Goal: Task Accomplishment & Management: Complete application form

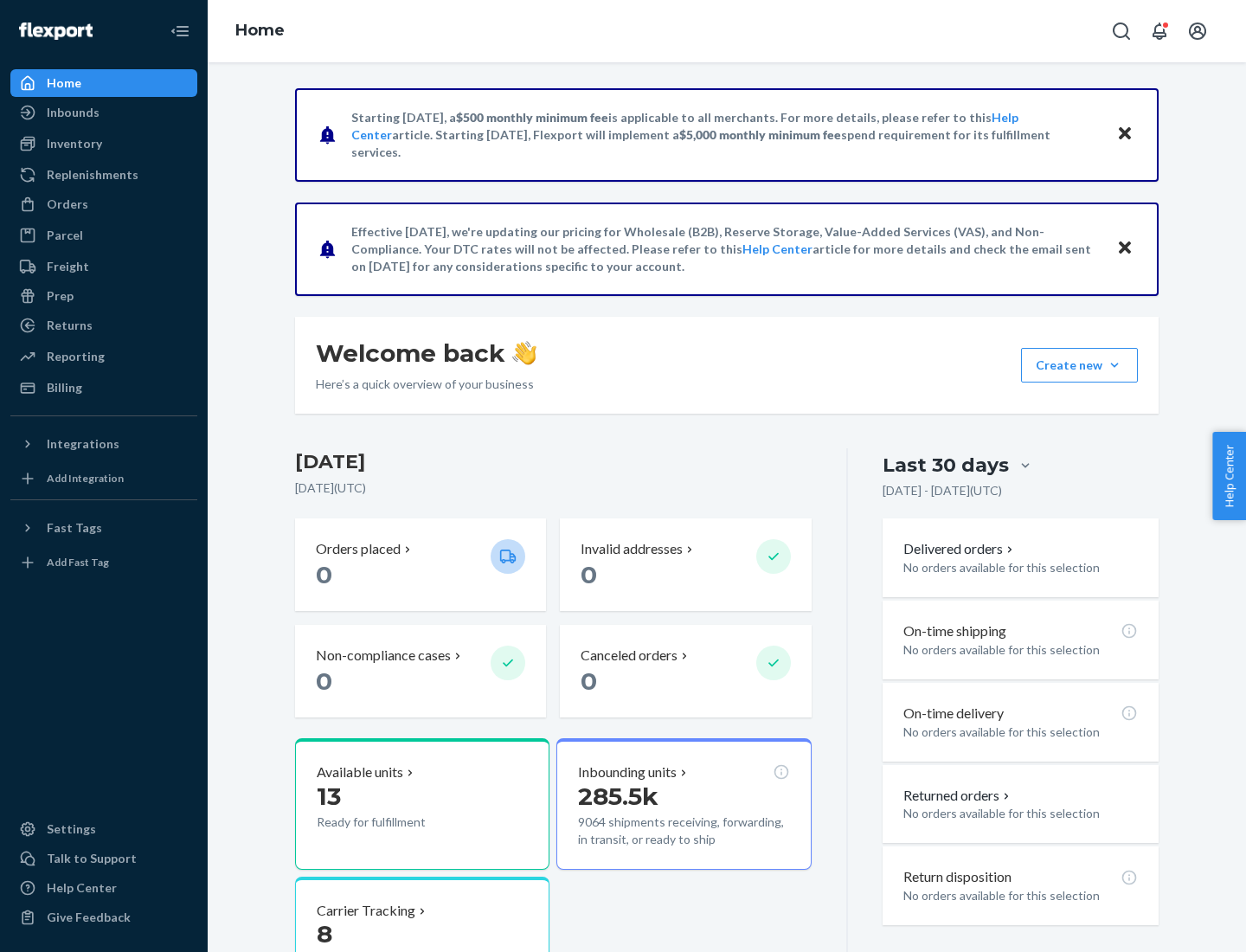
click at [1115, 365] on button "Create new Create new inbound Create new order Create new product" at bounding box center [1080, 365] width 117 height 35
click at [104, 112] on div "Inbounds" at bounding box center [104, 113] width 184 height 25
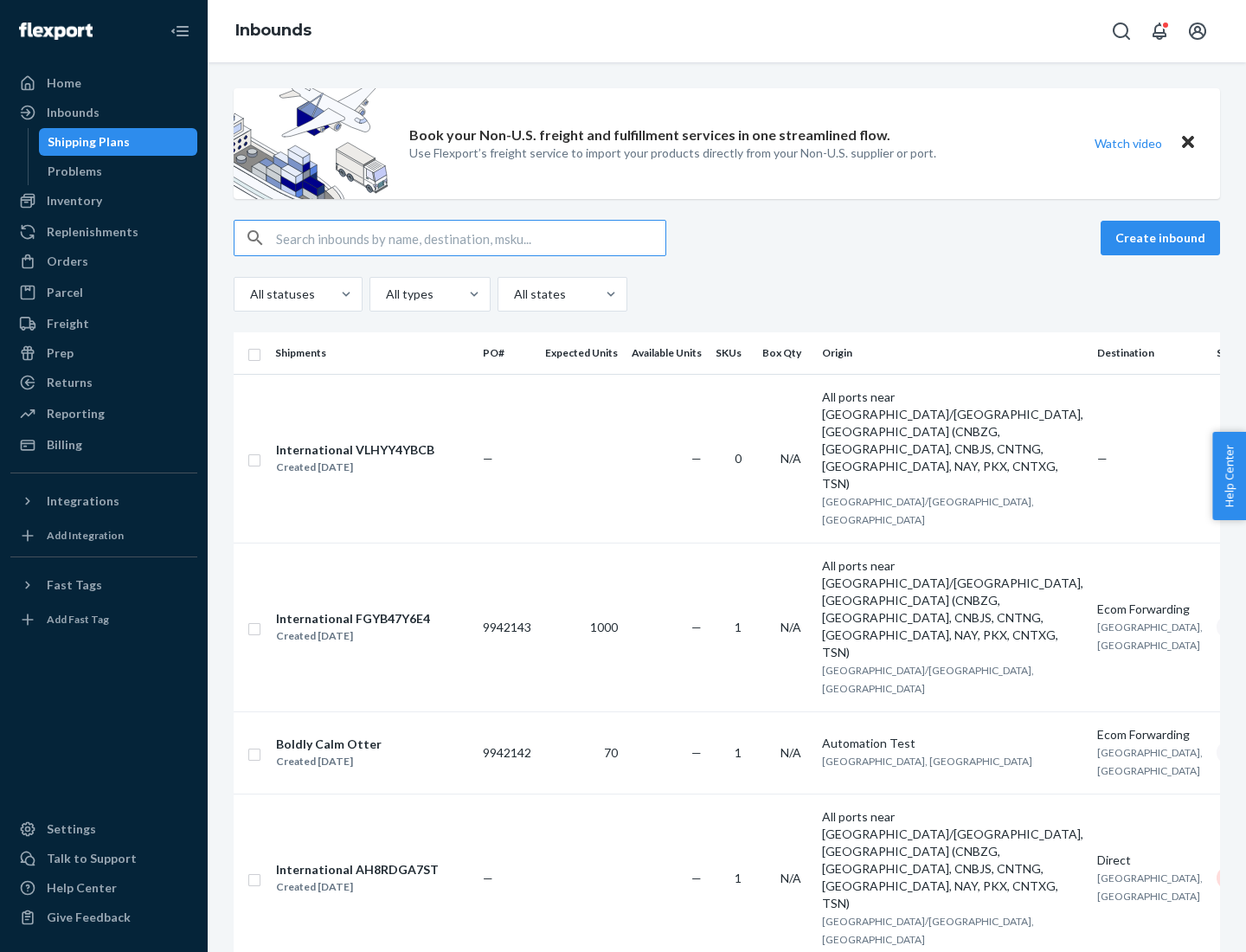
click at [1163, 238] on button "Create inbound" at bounding box center [1160, 238] width 120 height 35
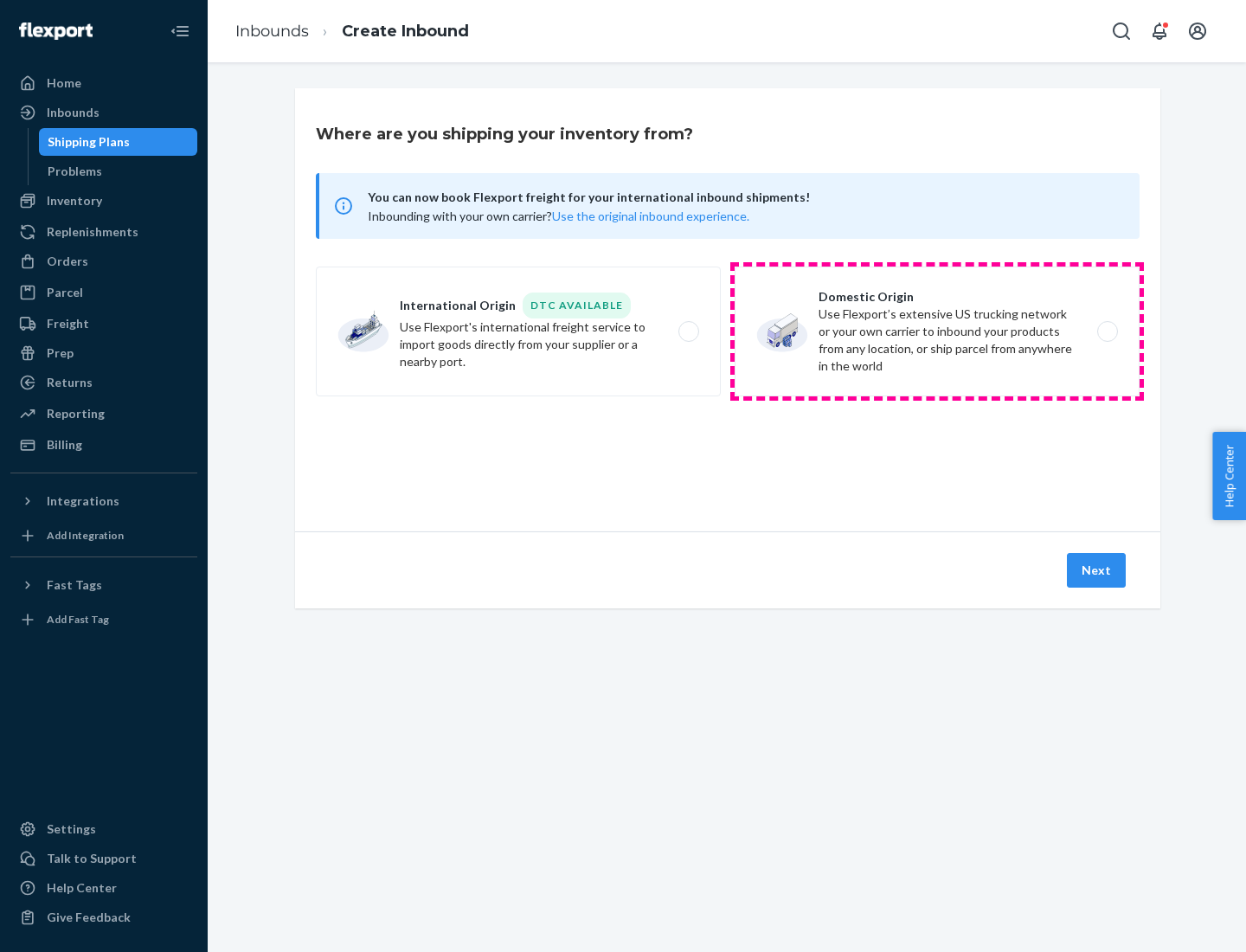
click at [937, 332] on label "Domestic Origin Use Flexport’s extensive US trucking network or your own carrie…" at bounding box center [938, 332] width 405 height 130
click at [1107, 332] on input "Domestic Origin Use Flexport’s extensive US trucking network or your own carrie…" at bounding box center [1112, 332] width 11 height 11
radio input "true"
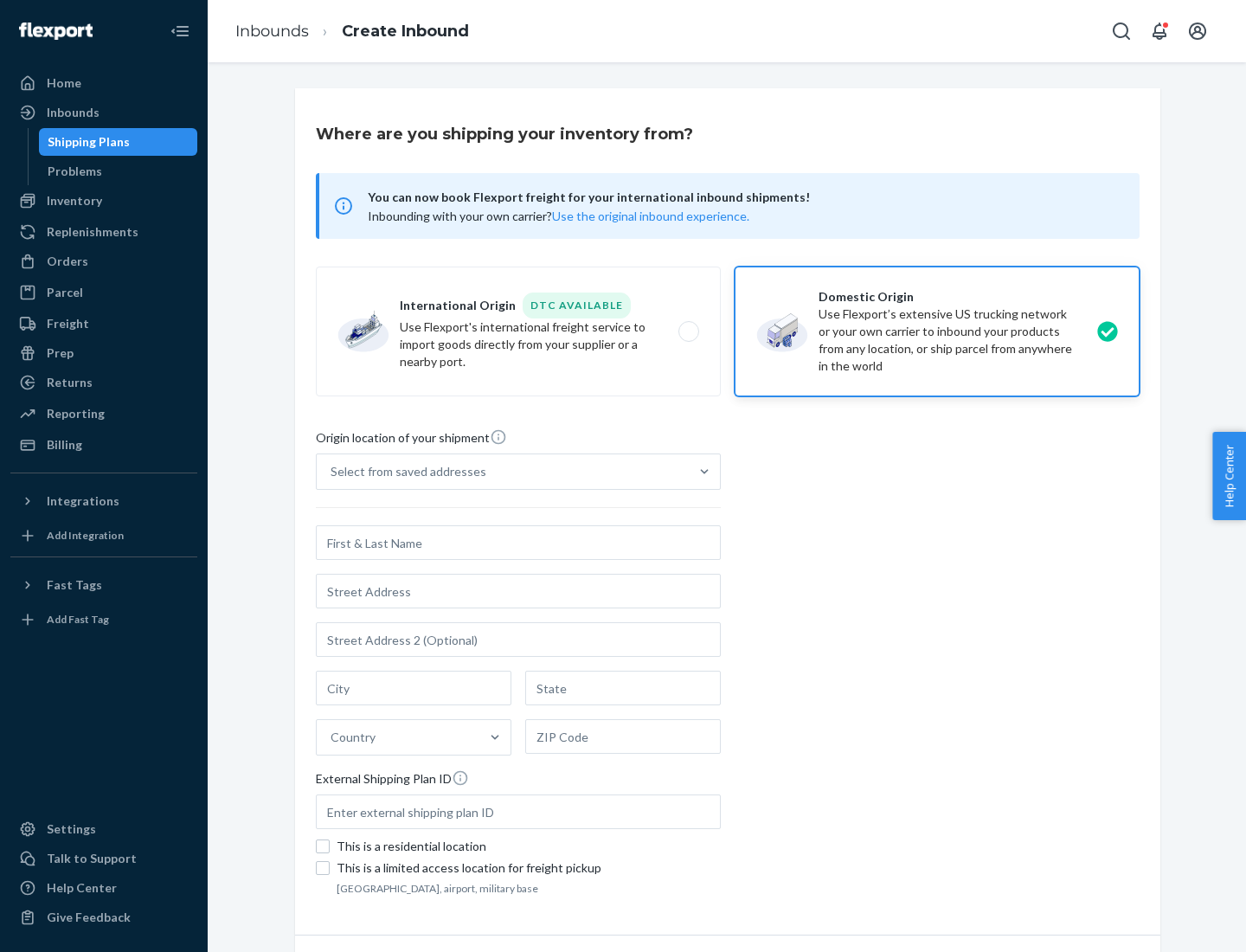
click at [404, 471] on div "Select from saved addresses" at bounding box center [408, 471] width 156 height 17
click at [333, 471] on input "Select from saved addresses" at bounding box center [332, 471] width 2 height 17
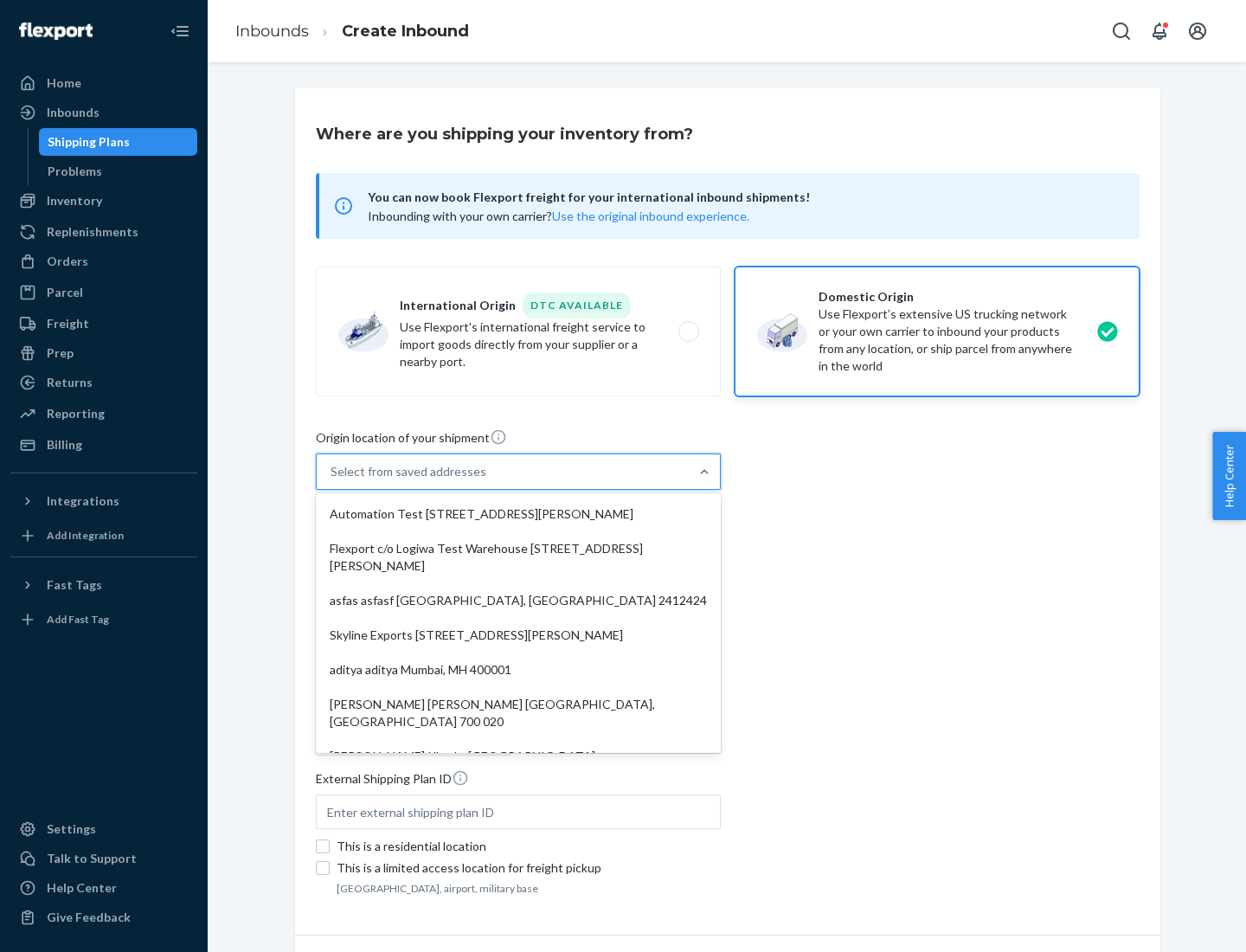
scroll to position [7, 0]
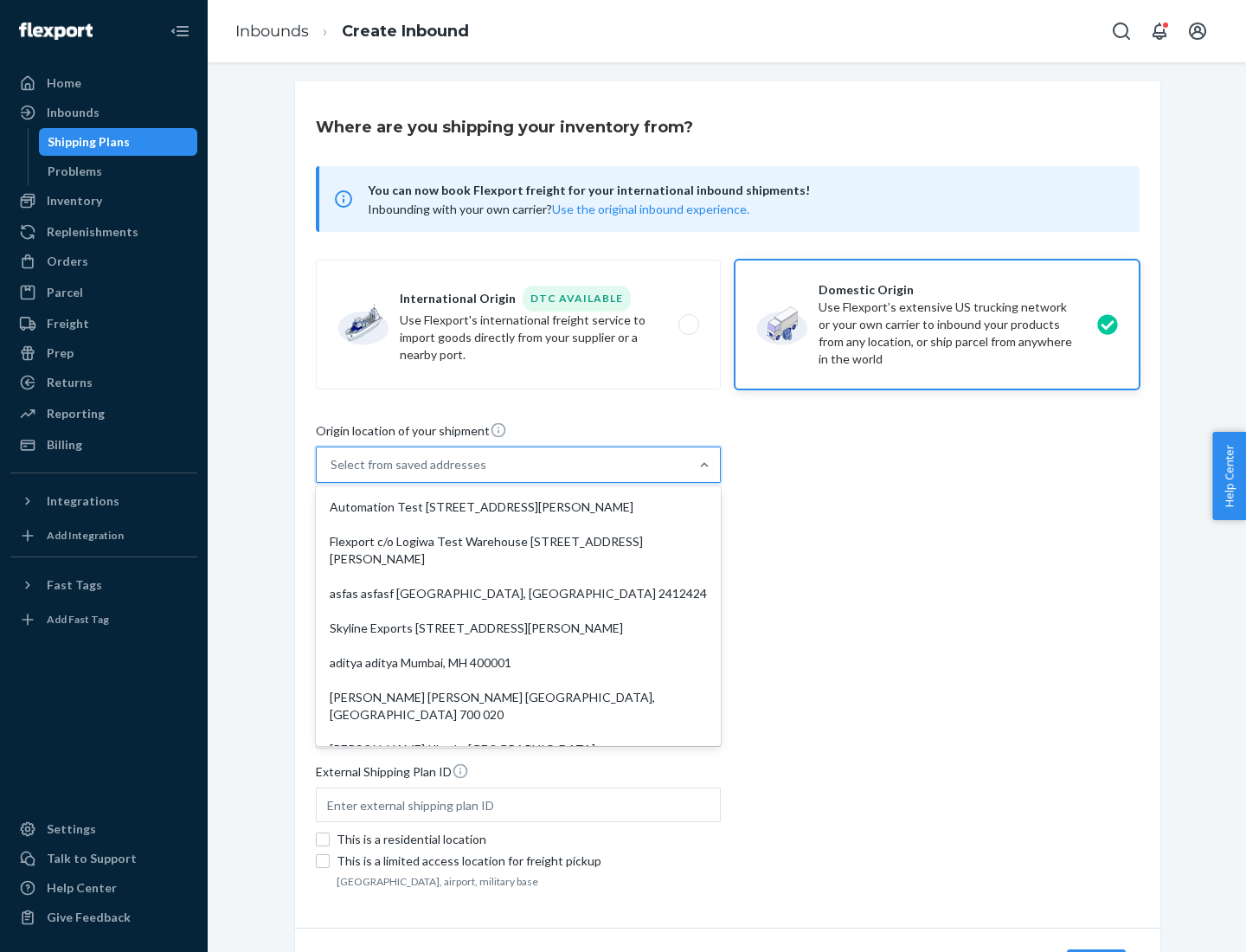
click at [518, 507] on div "Automation Test [STREET_ADDRESS][PERSON_NAME]" at bounding box center [518, 507] width 398 height 35
click at [333, 473] on input "option Automation Test [STREET_ADDRESS][PERSON_NAME]. 9 results available. Use …" at bounding box center [332, 465] width 2 height 17
type input "Automation Test"
type input "9th Floor"
type input "[GEOGRAPHIC_DATA]"
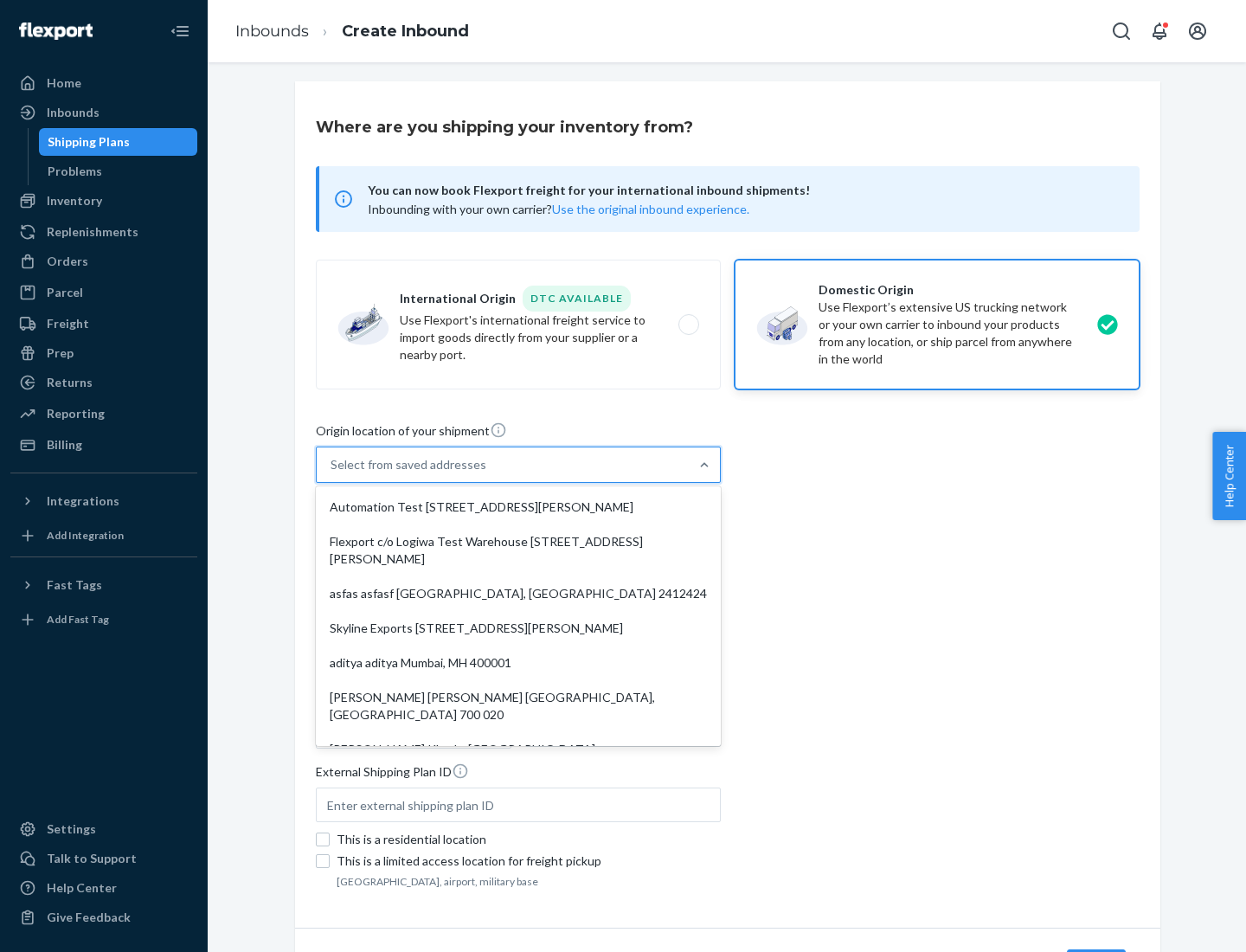
type input "CA"
type input "94104"
type input "[STREET_ADDRESS][PERSON_NAME]"
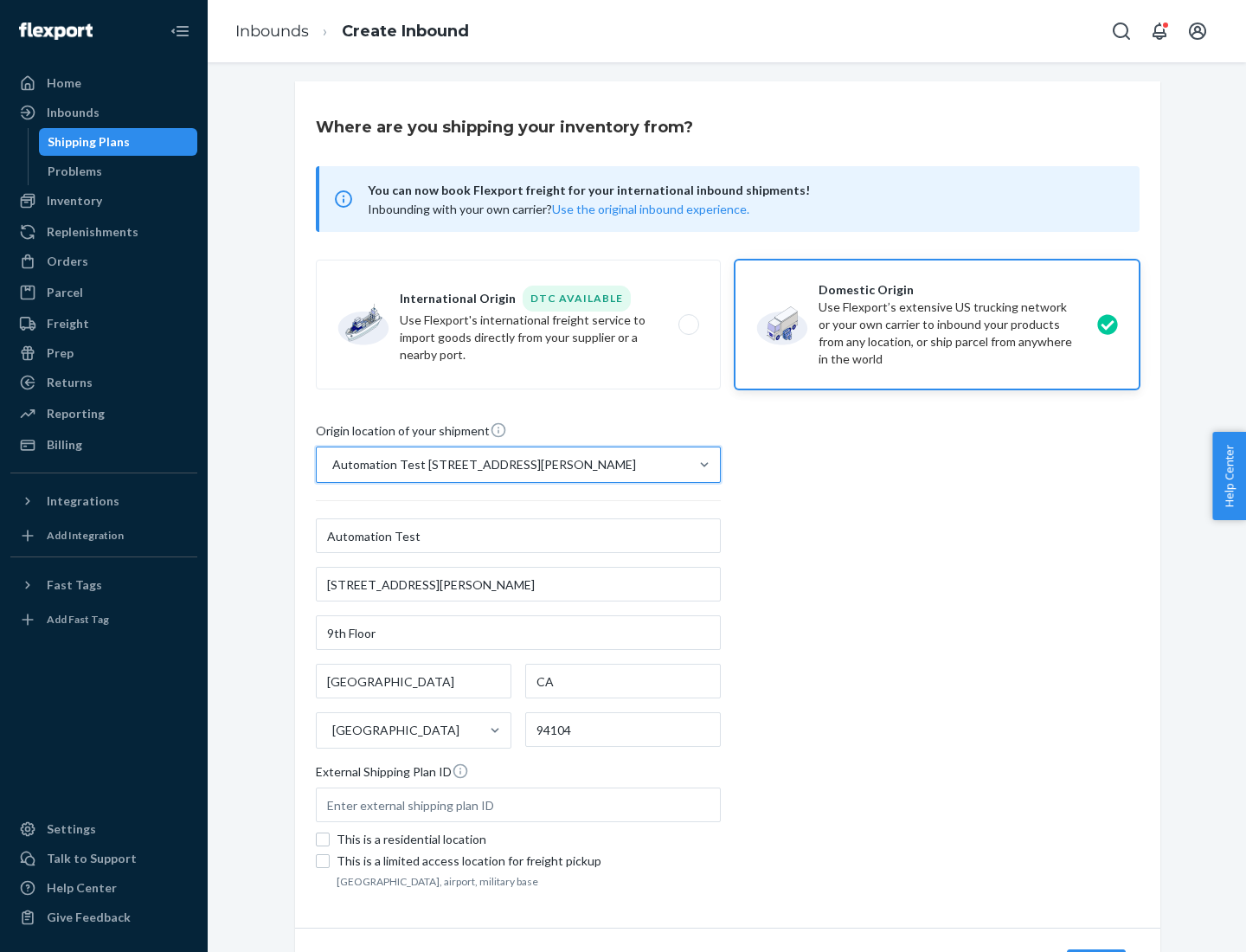
scroll to position [101, 0]
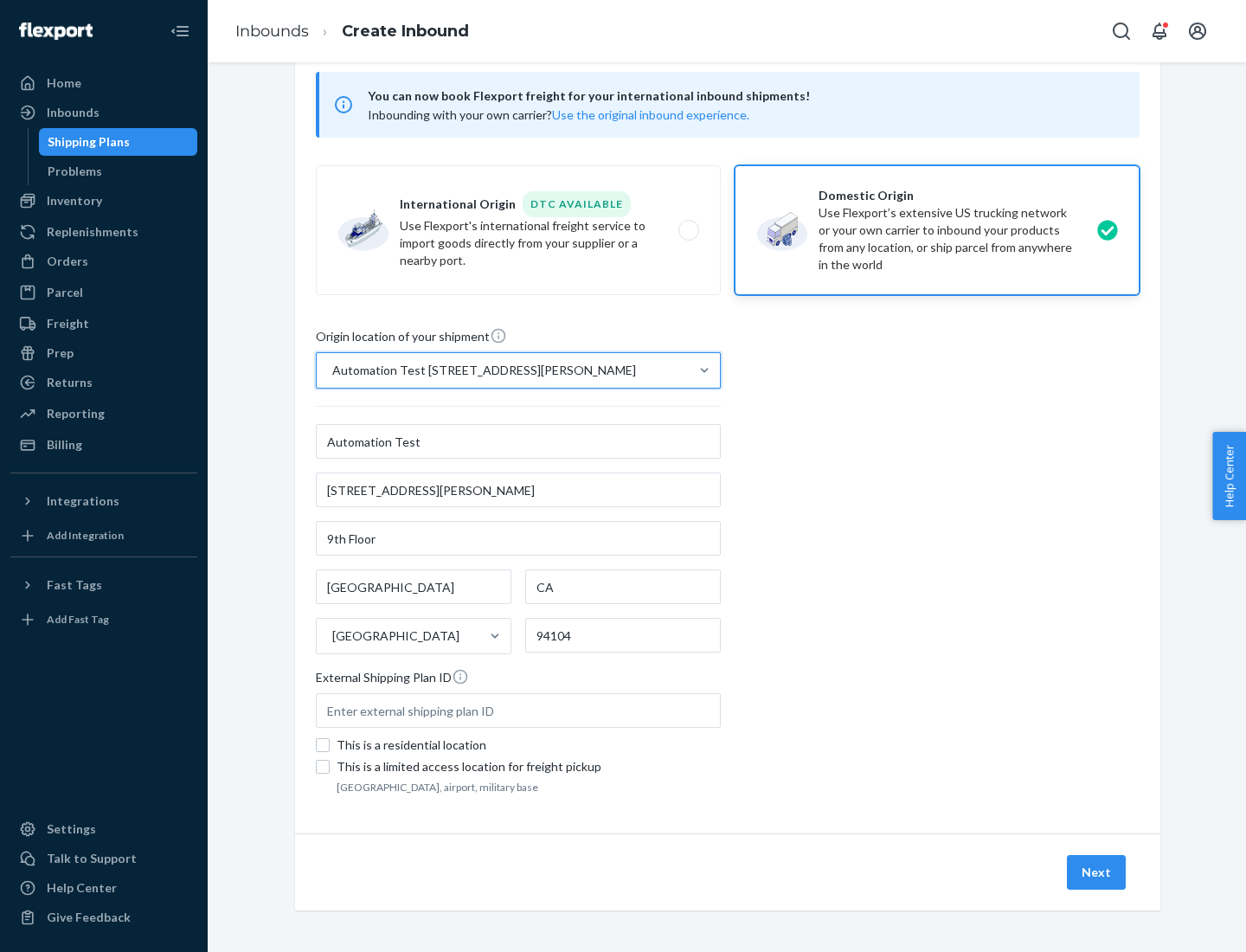
click at [1097, 873] on button "Next" at bounding box center [1096, 872] width 58 height 35
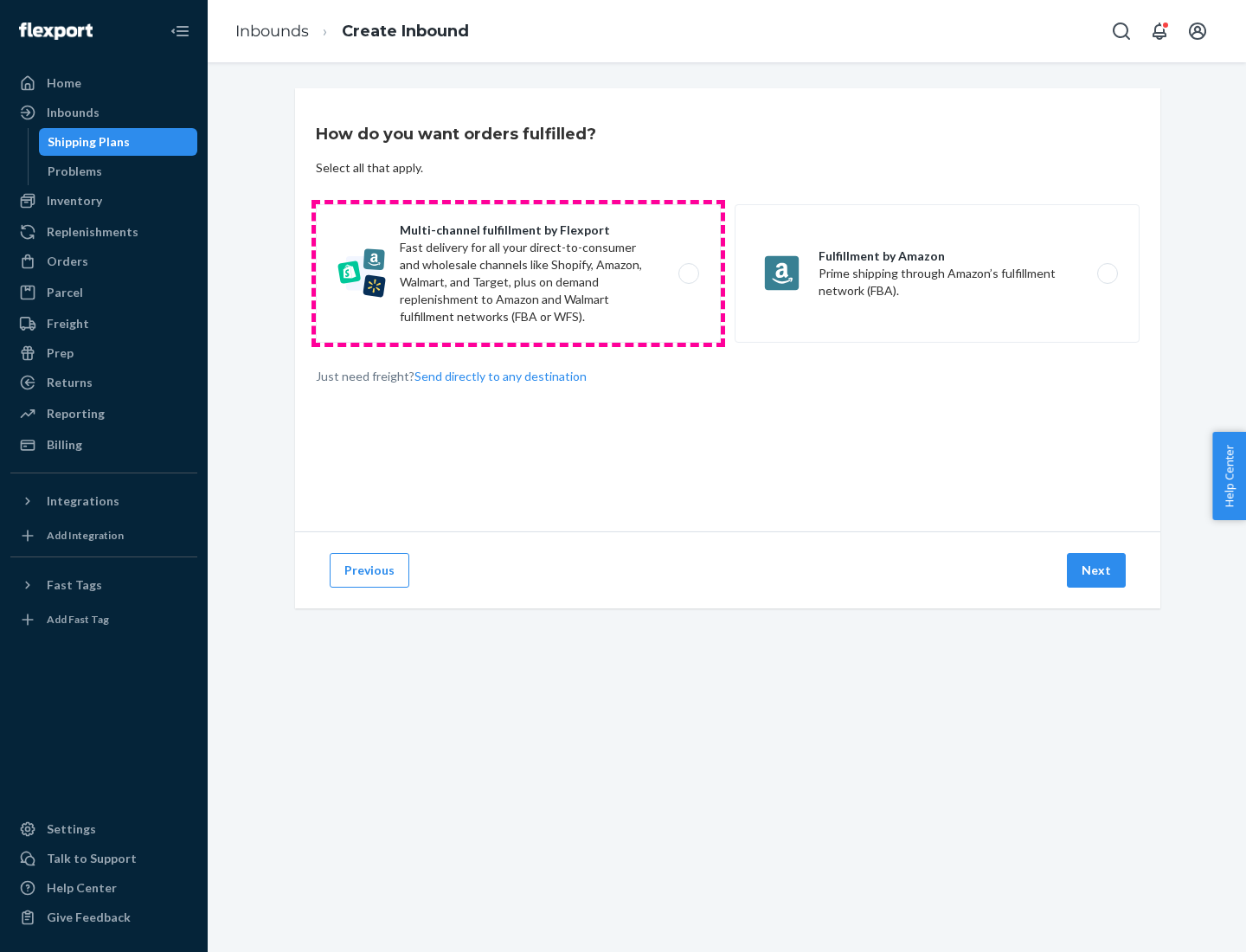
click at [518, 273] on label "Multi-channel fulfillment by Flexport Fast delivery for all your direct-to-cons…" at bounding box center [518, 273] width 405 height 139
click at [688, 273] on input "Multi-channel fulfillment by Flexport Fast delivery for all your direct-to-cons…" at bounding box center [694, 274] width 11 height 11
radio input "true"
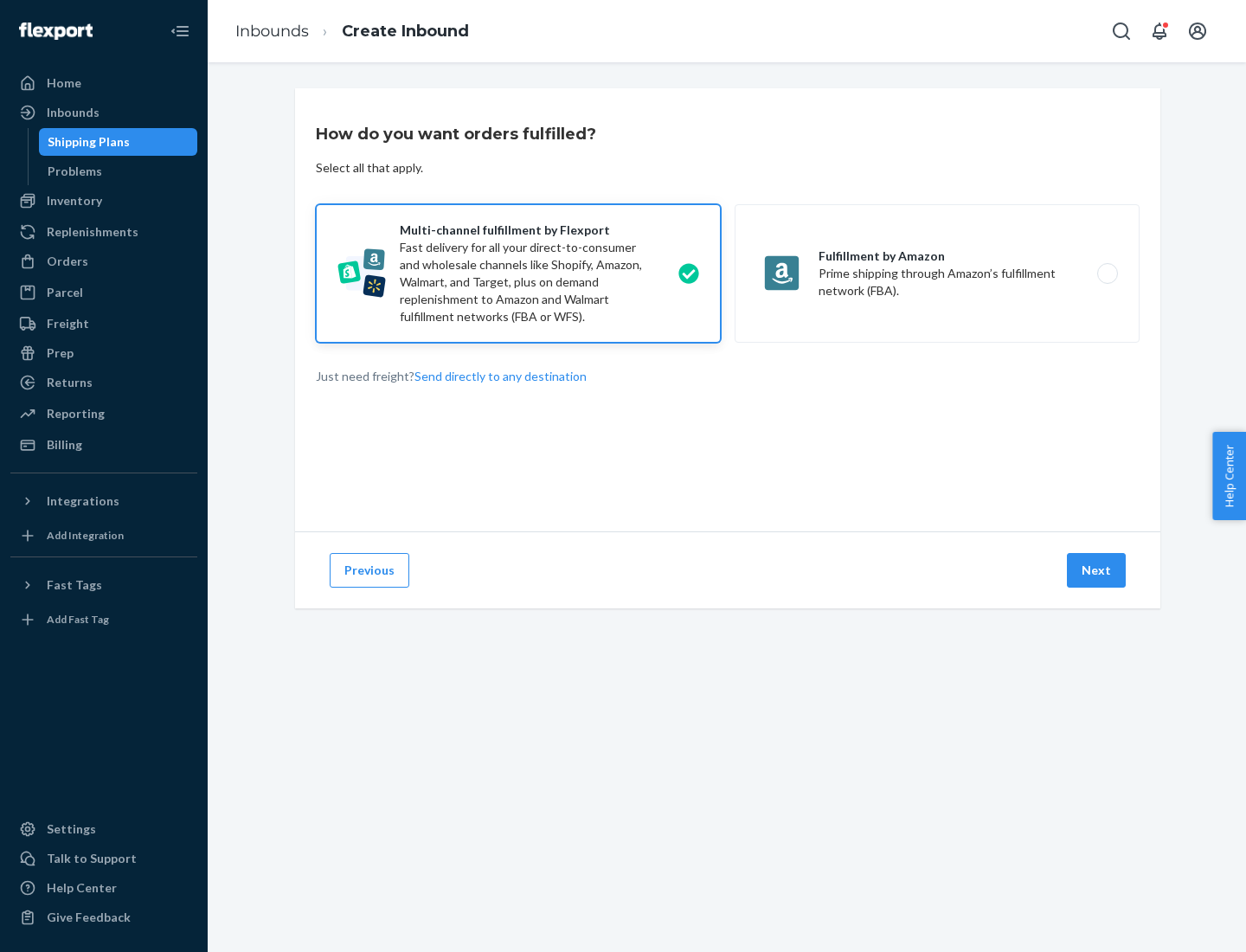
click at [1097, 570] on button "Next" at bounding box center [1096, 570] width 58 height 35
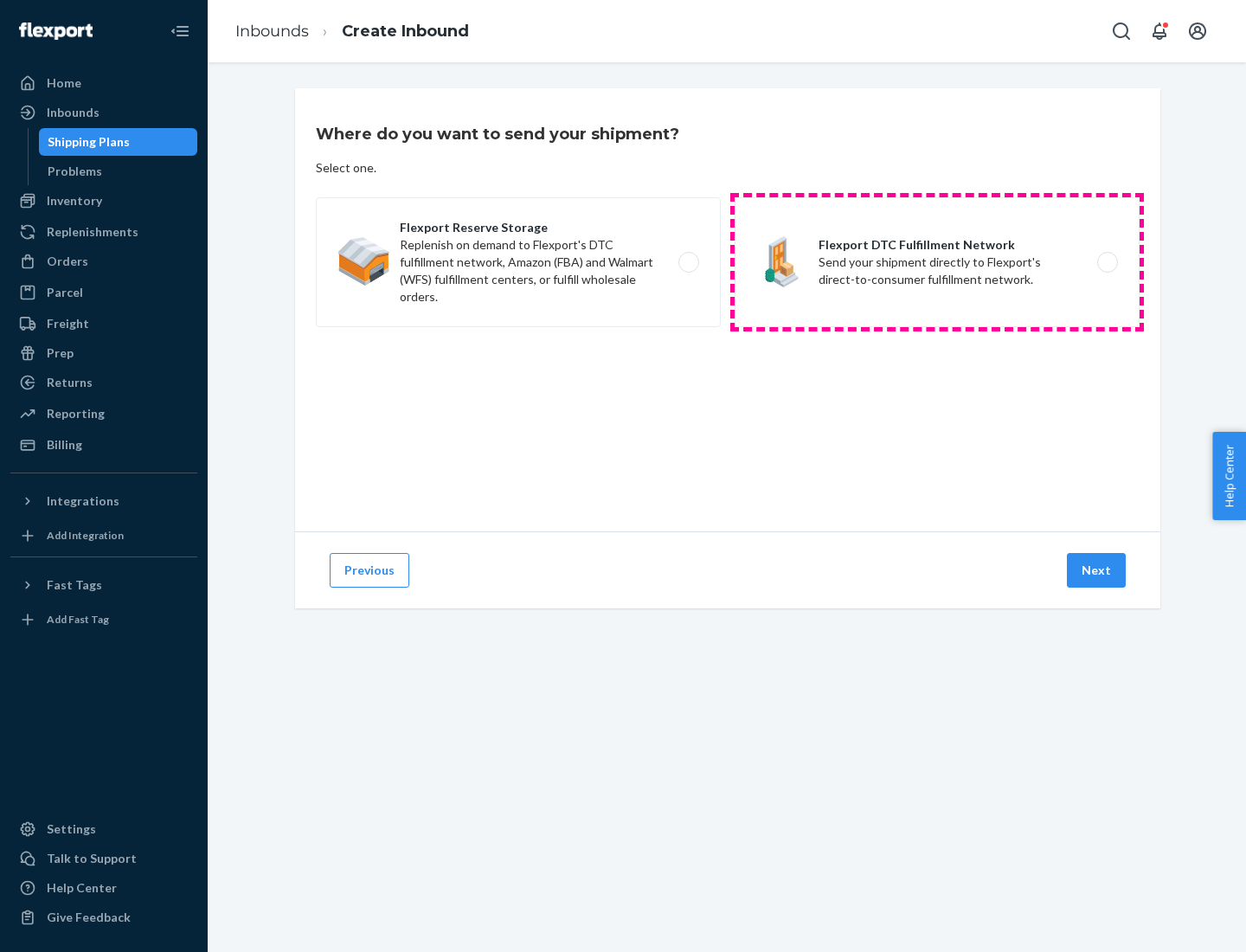
click at [937, 262] on label "Flexport DTC Fulfillment Network Send your shipment directly to Flexport's dire…" at bounding box center [938, 262] width 405 height 130
click at [1107, 262] on input "Flexport DTC Fulfillment Network Send your shipment directly to Flexport's dire…" at bounding box center [1112, 263] width 11 height 11
radio input "true"
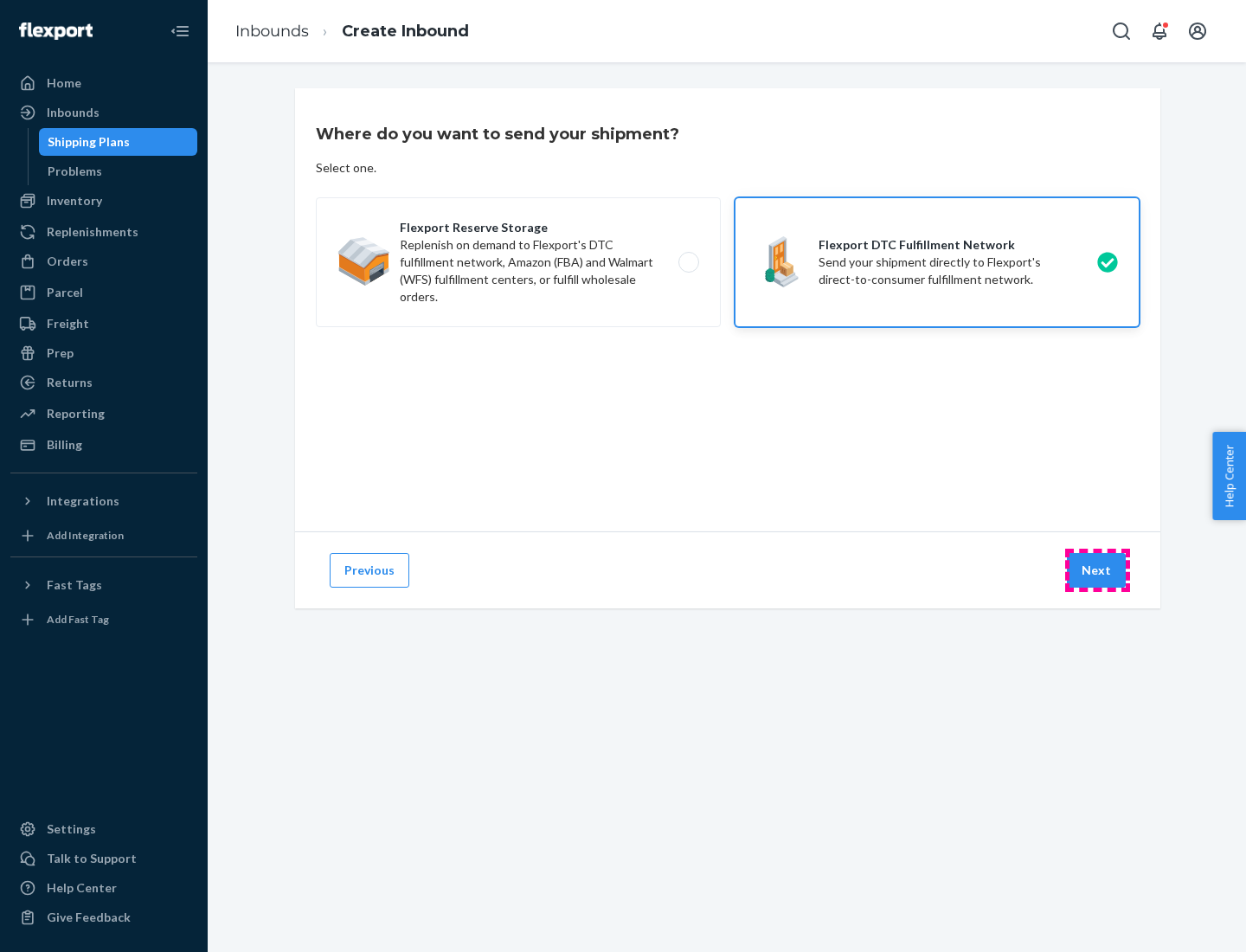
click at [1097, 570] on button "Next" at bounding box center [1096, 570] width 58 height 35
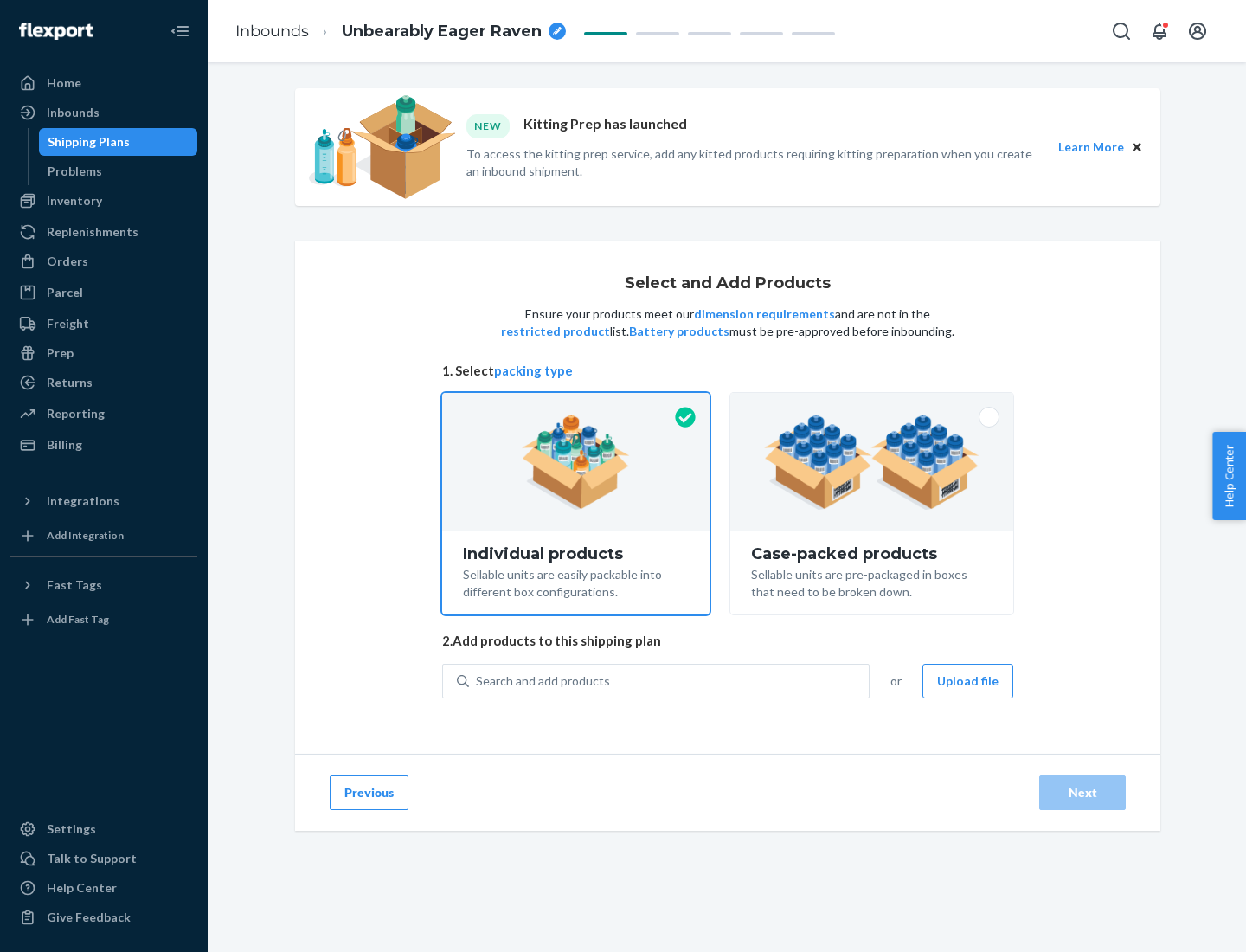
click at [873, 462] on img at bounding box center [872, 462] width 216 height 95
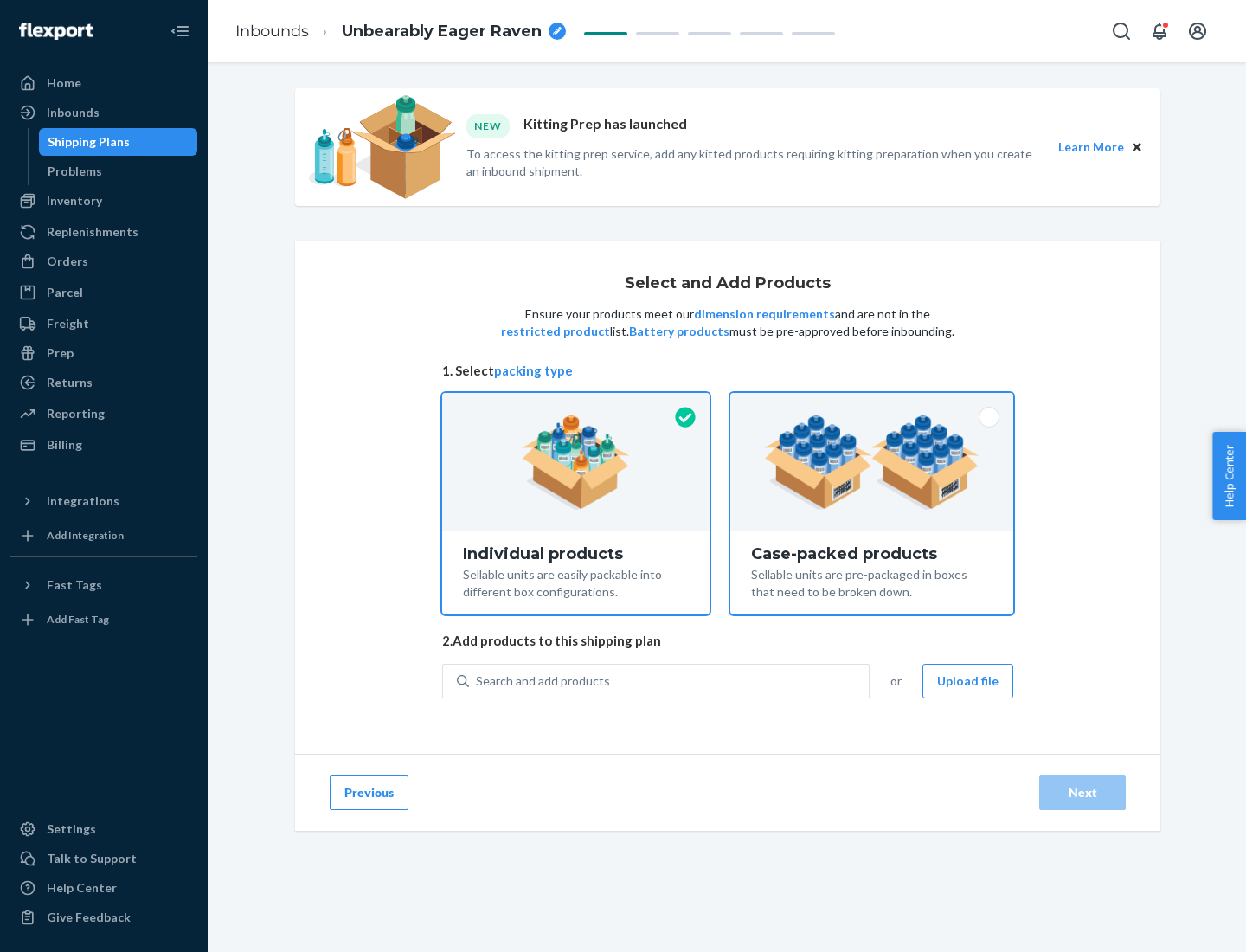
click at [873, 404] on input "Case-packed products Sellable units are pre-packaged in boxes that need to be b…" at bounding box center [872, 399] width 11 height 11
radio input "true"
radio input "false"
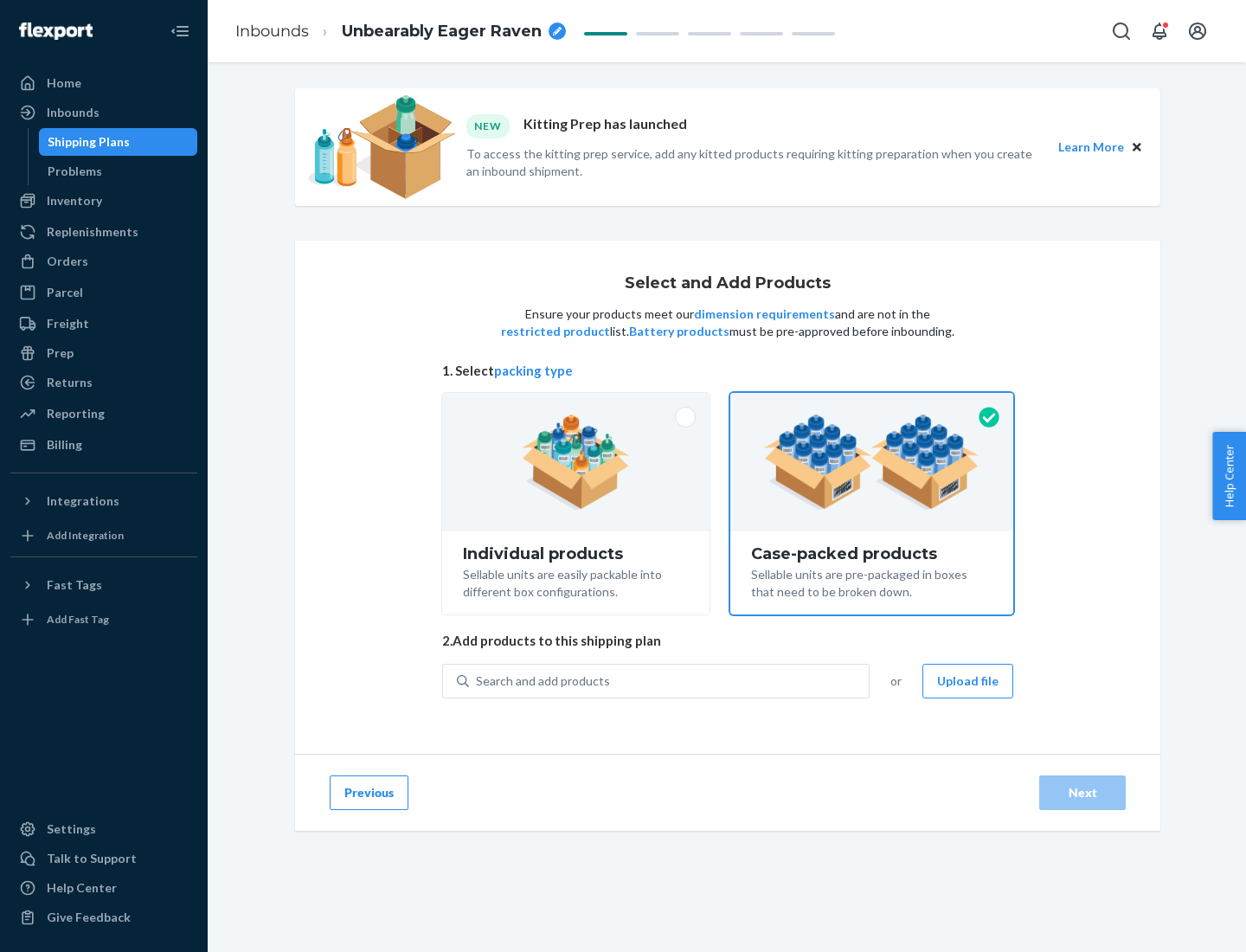
click at [670, 681] on div "Search and add products" at bounding box center [669, 681] width 400 height 31
click at [478, 681] on input "Search and add products" at bounding box center [477, 681] width 2 height 17
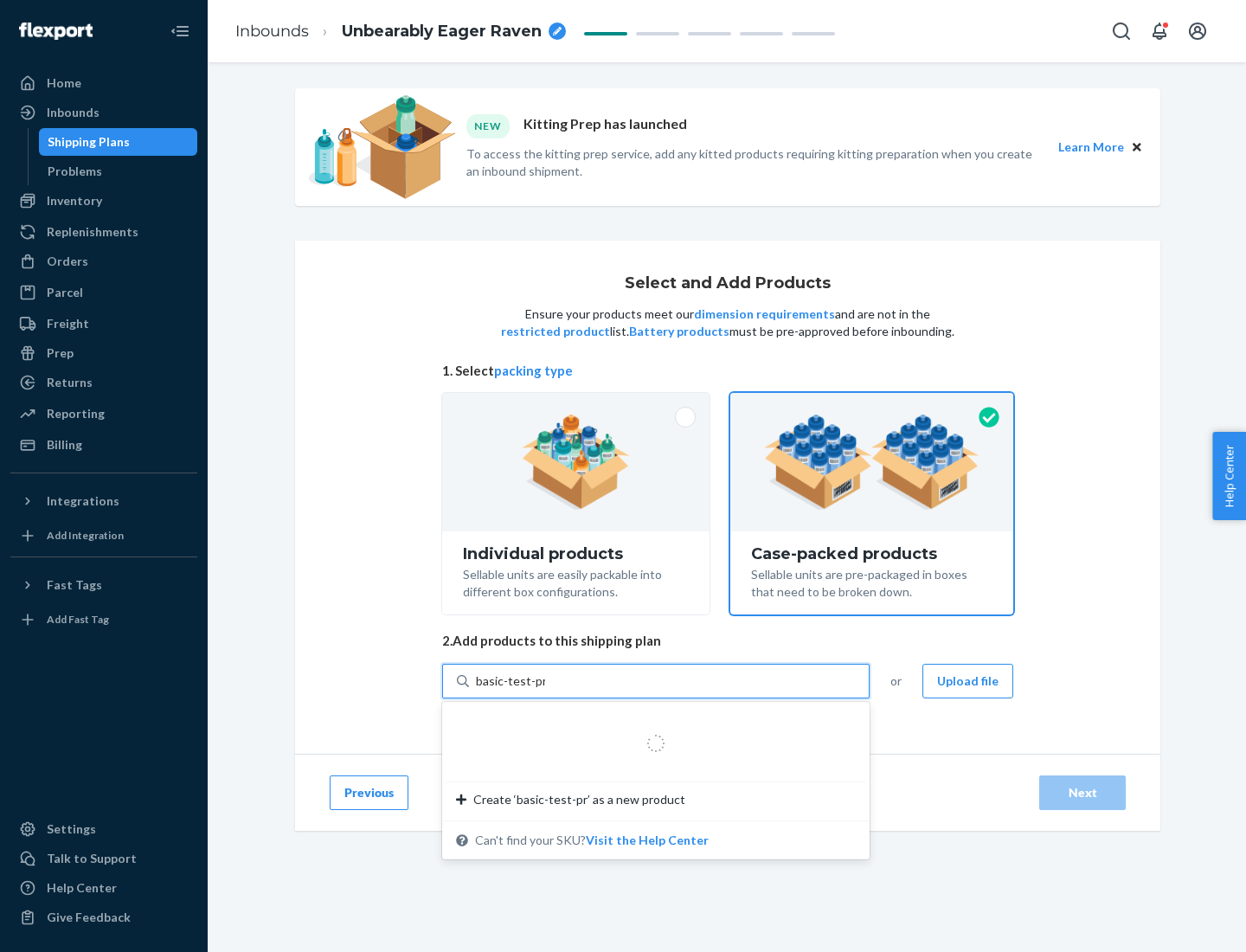
type input "basic-test-product-1"
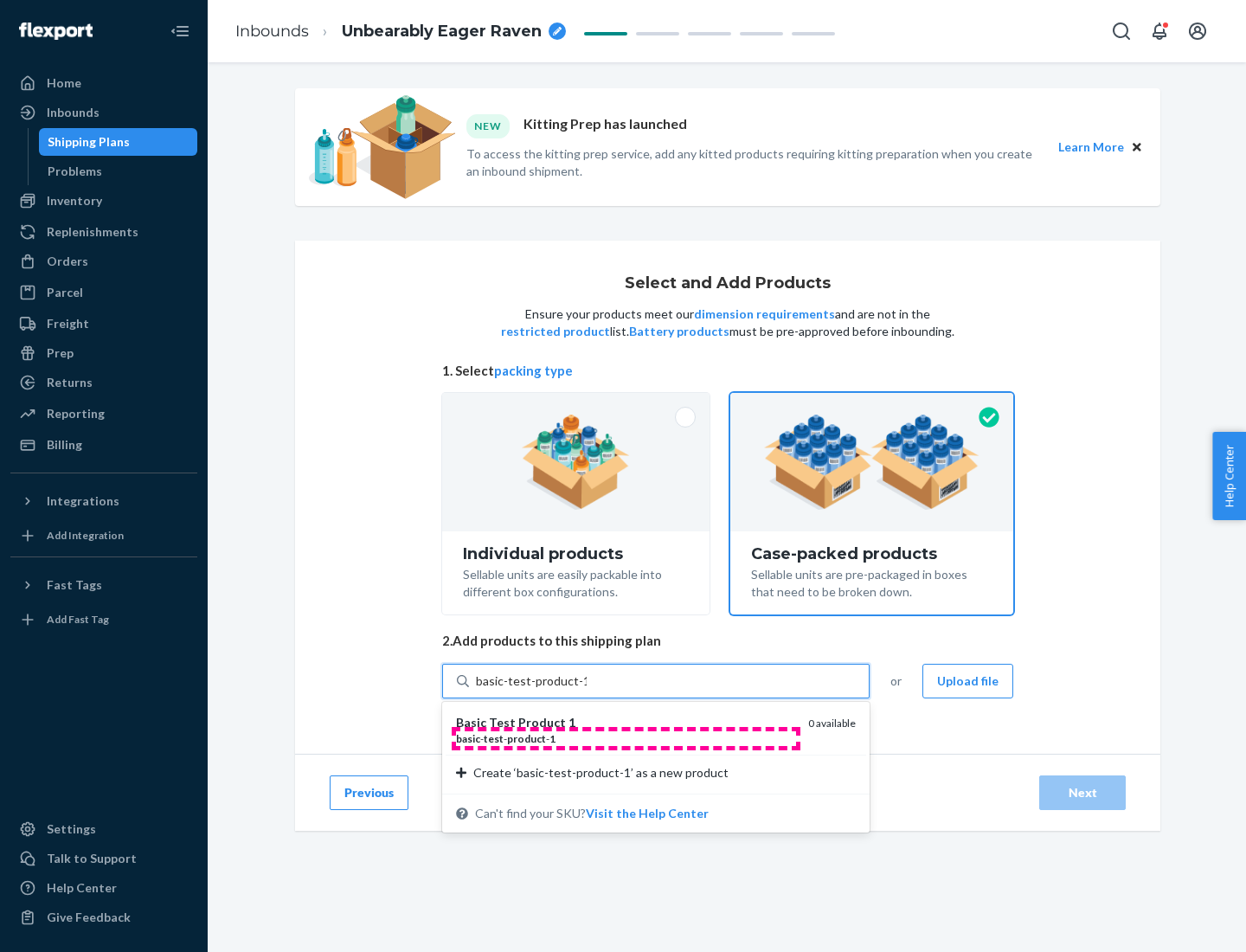
click at [626, 738] on div "basic - test - product - 1" at bounding box center [625, 739] width 338 height 15
click at [587, 690] on input "basic-test-product-1" at bounding box center [532, 681] width 111 height 17
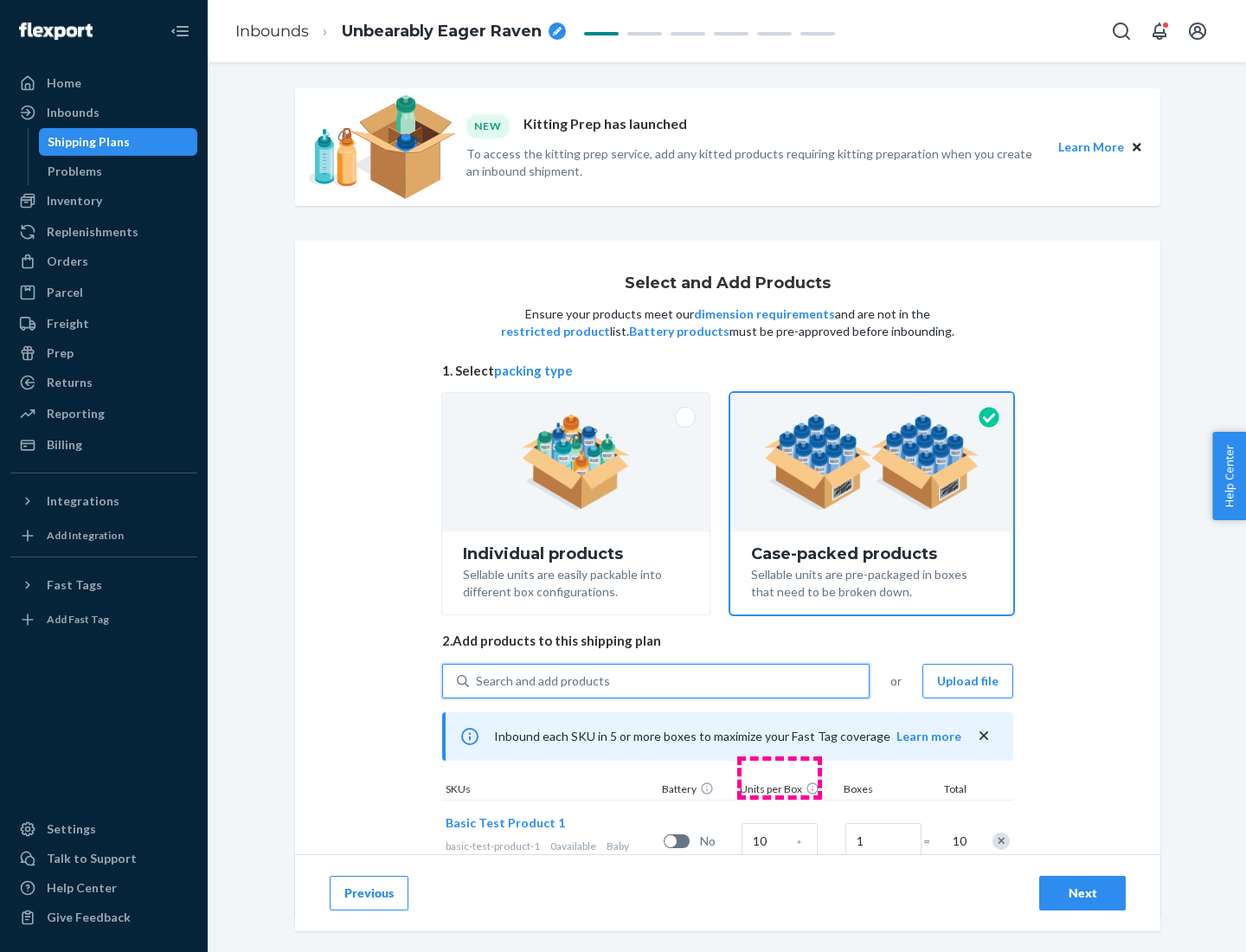
scroll to position [62, 0]
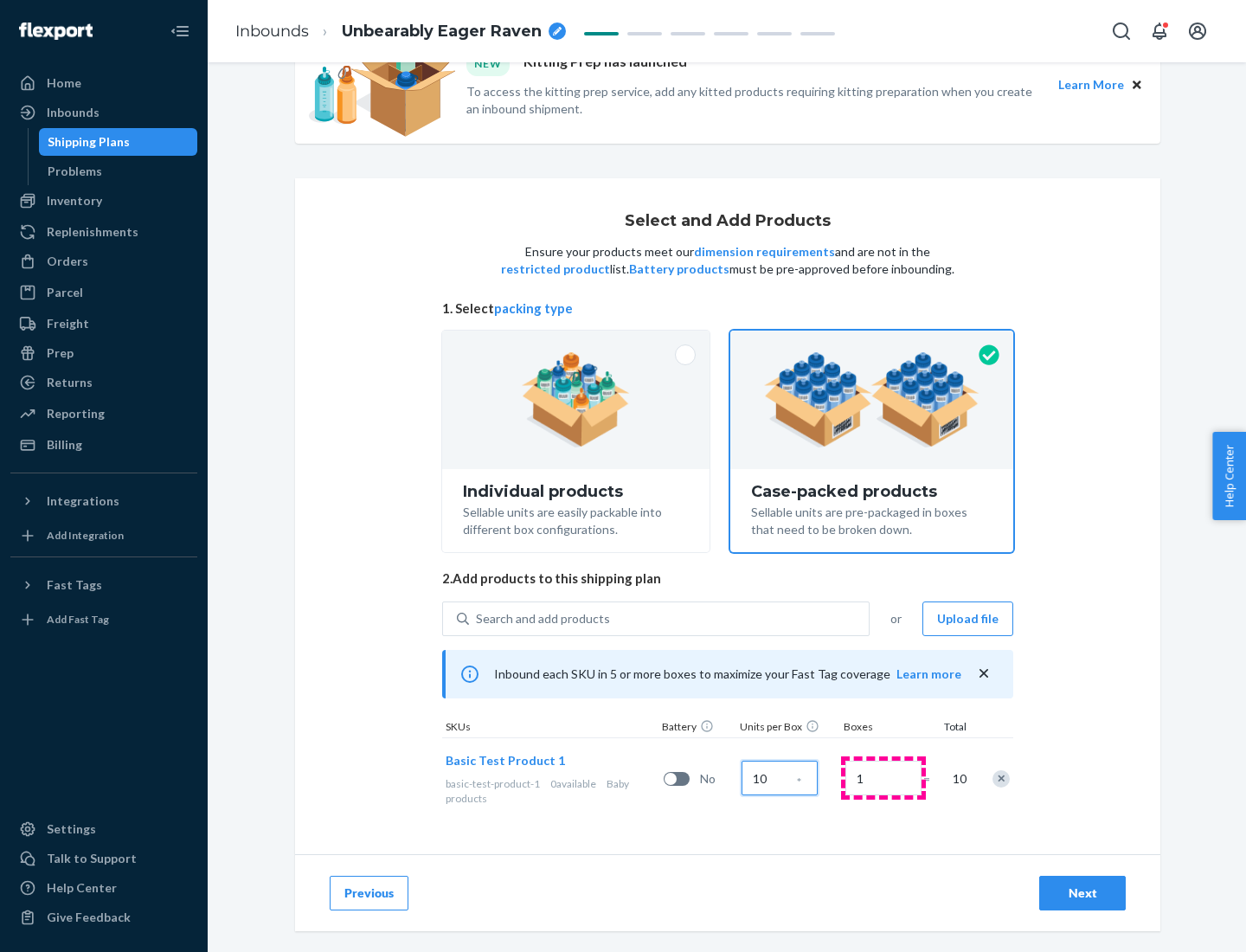
type input "10"
type input "7"
click at [1083, 894] on div "Next" at bounding box center [1082, 893] width 57 height 17
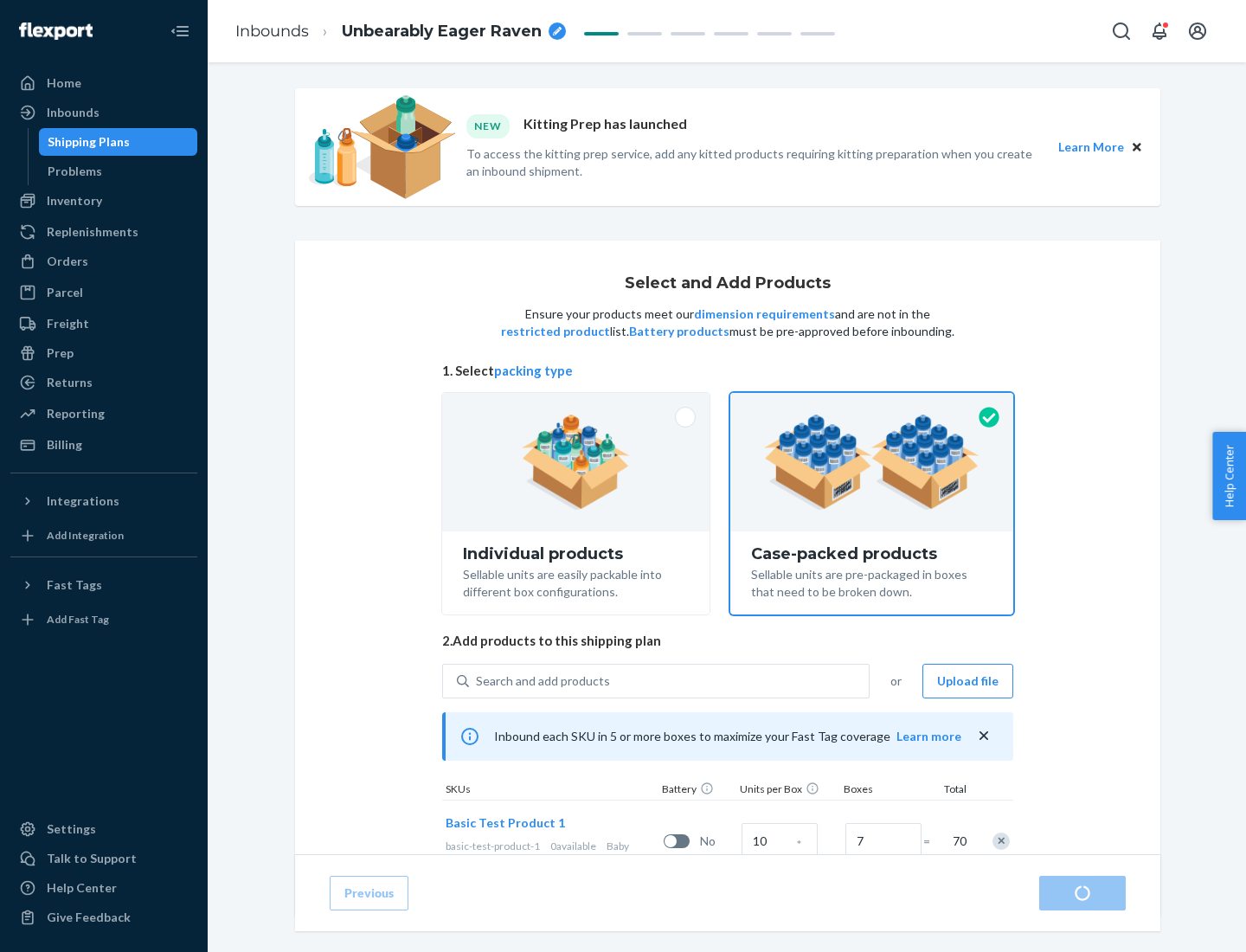
radio input "true"
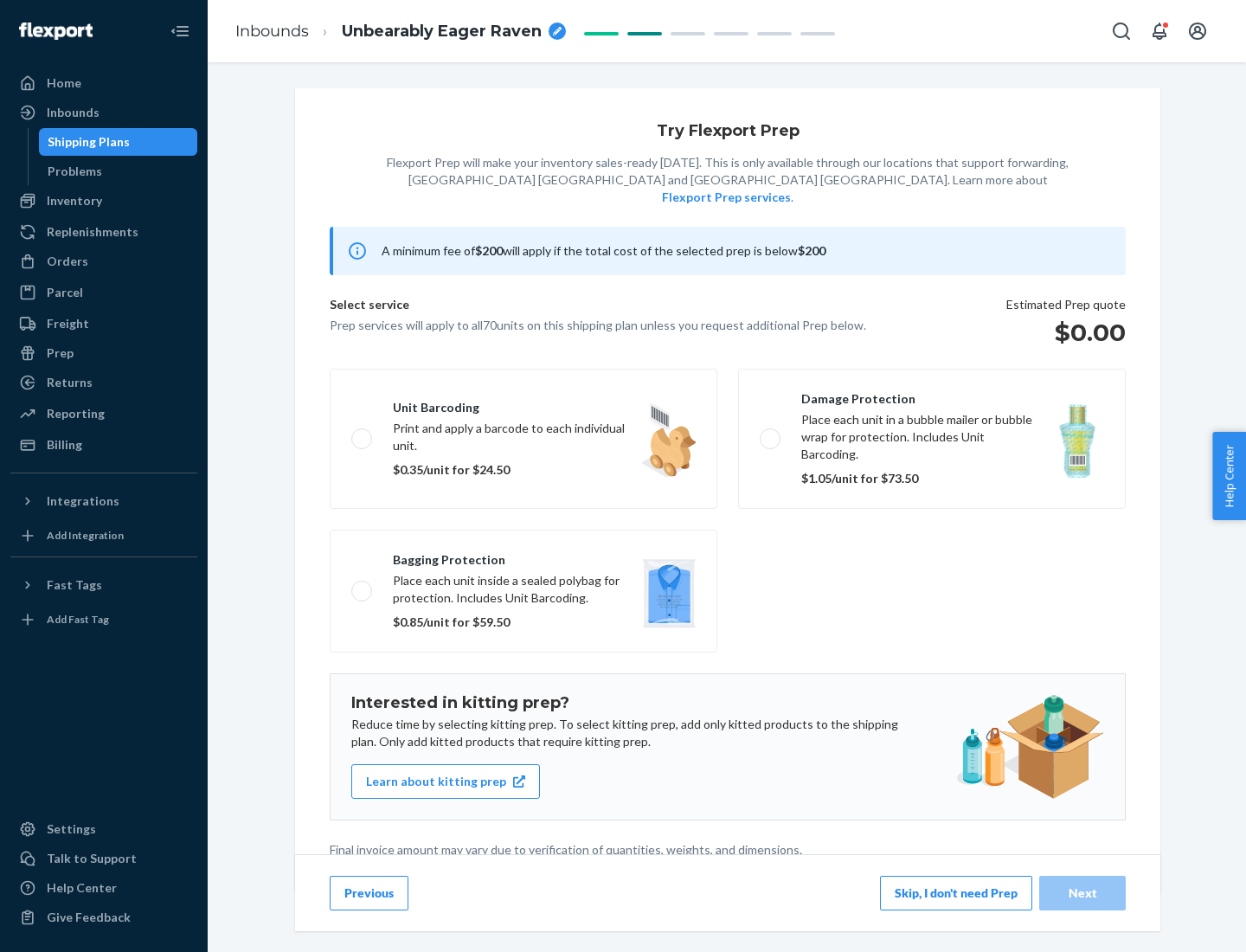
scroll to position [5, 0]
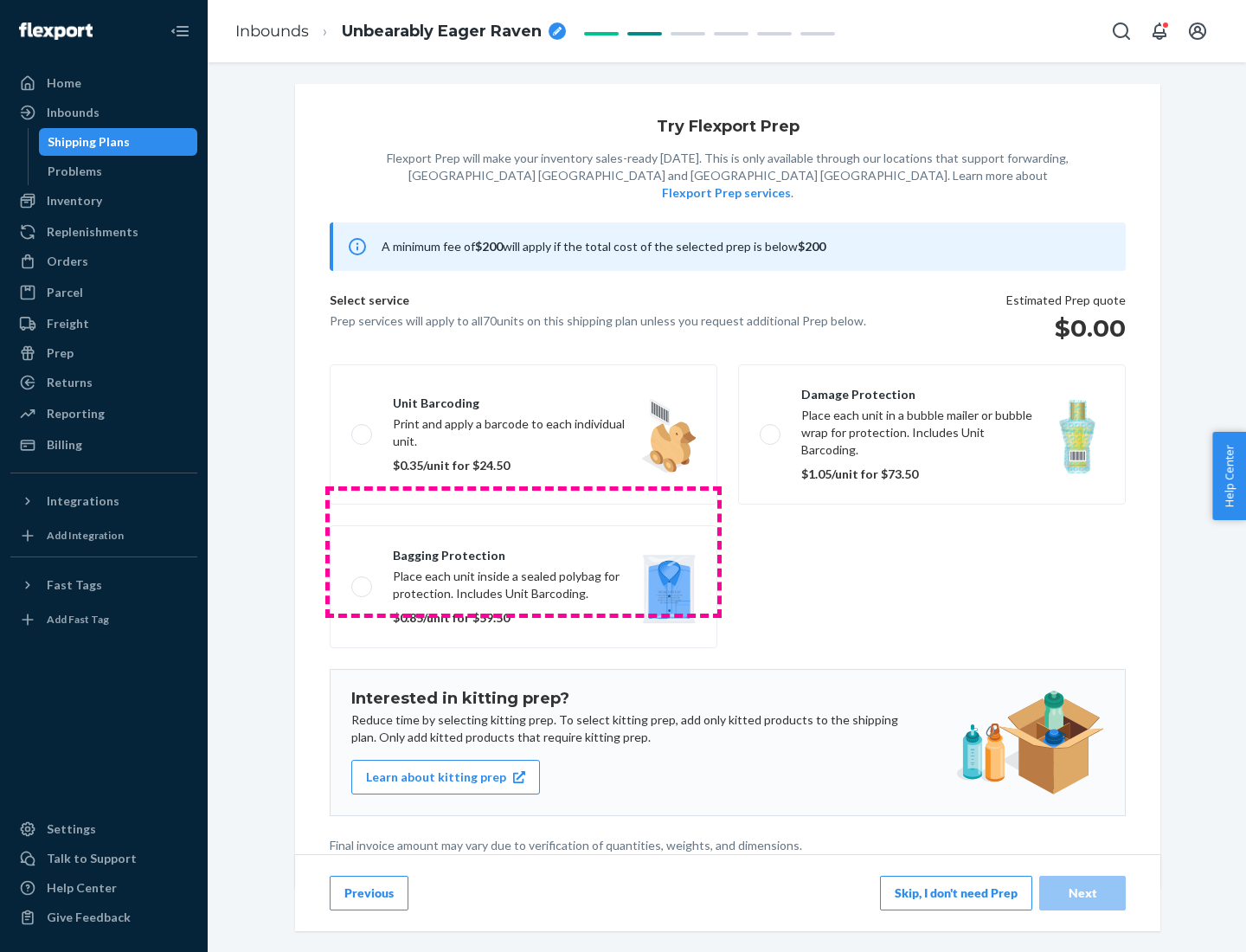
click at [524, 551] on label "Bagging protection Place each unit inside a sealed polybag for protection. Incl…" at bounding box center [523, 586] width 387 height 123
click at [363, 581] on input "Bagging protection Place each unit inside a sealed polybag for protection. Incl…" at bounding box center [357, 586] width 11 height 11
checkbox input "true"
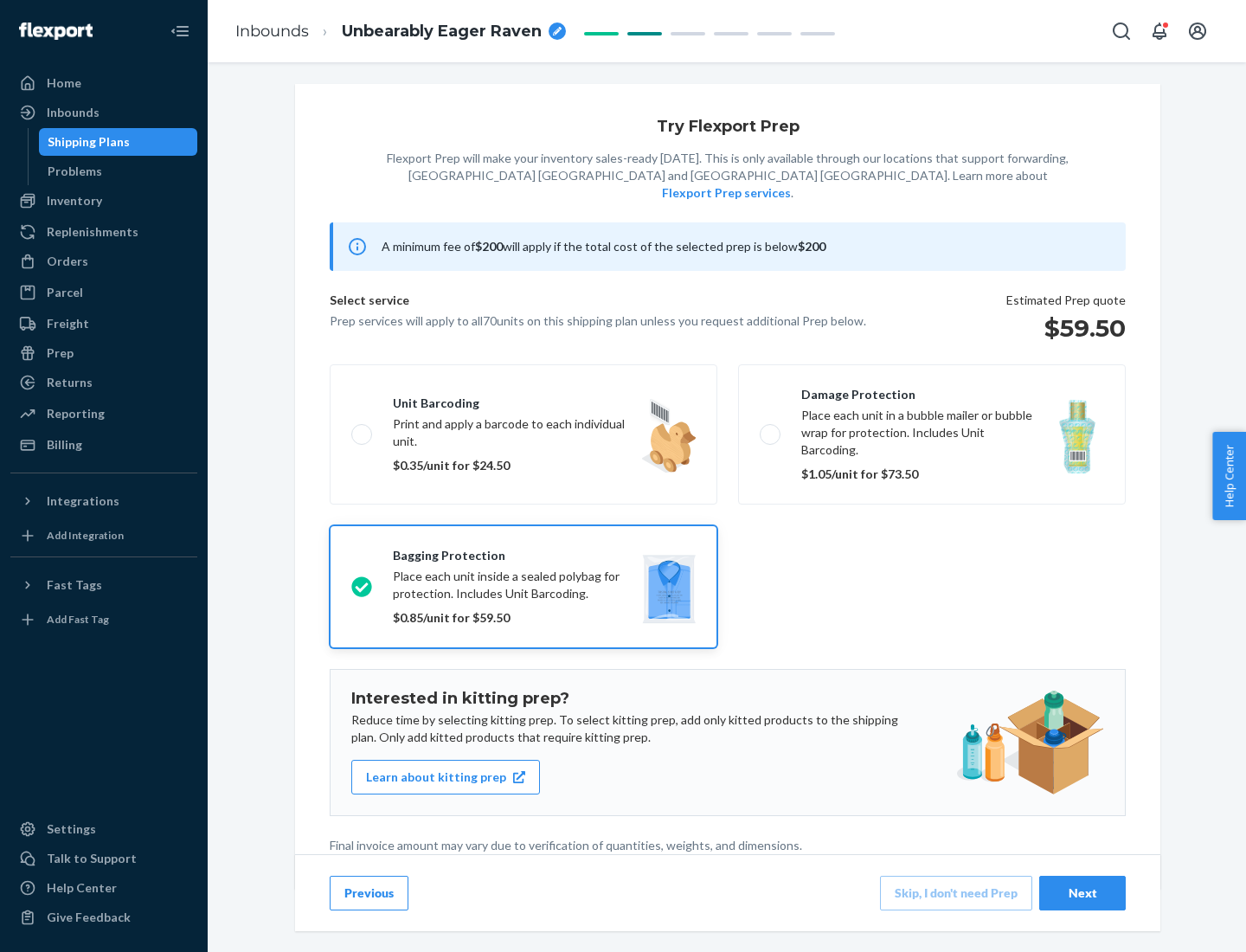
click at [1083, 893] on div "Next" at bounding box center [1082, 893] width 57 height 17
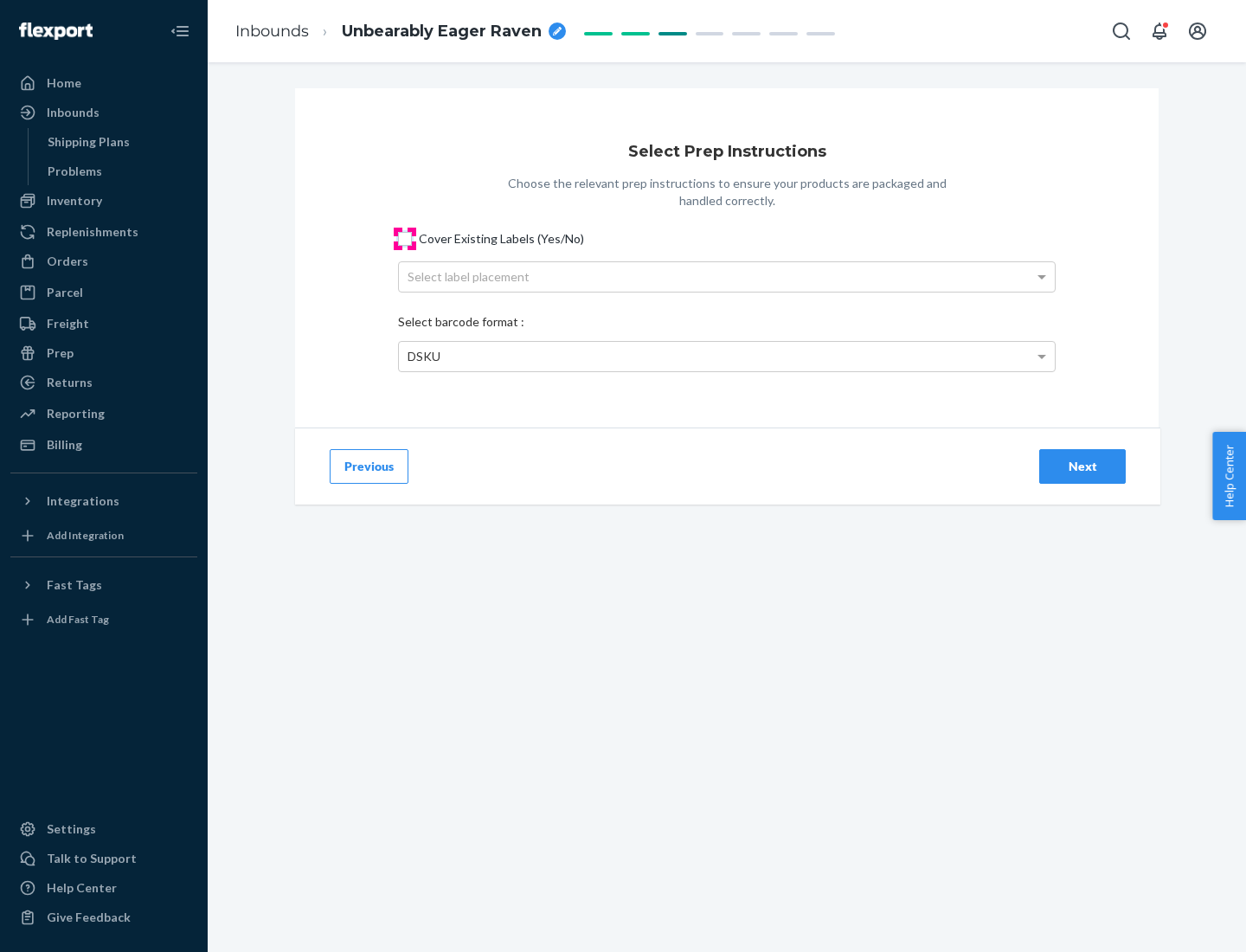
click at [405, 238] on input "Cover Existing Labels (Yes/No)" at bounding box center [404, 238] width 14 height 14
checkbox input "true"
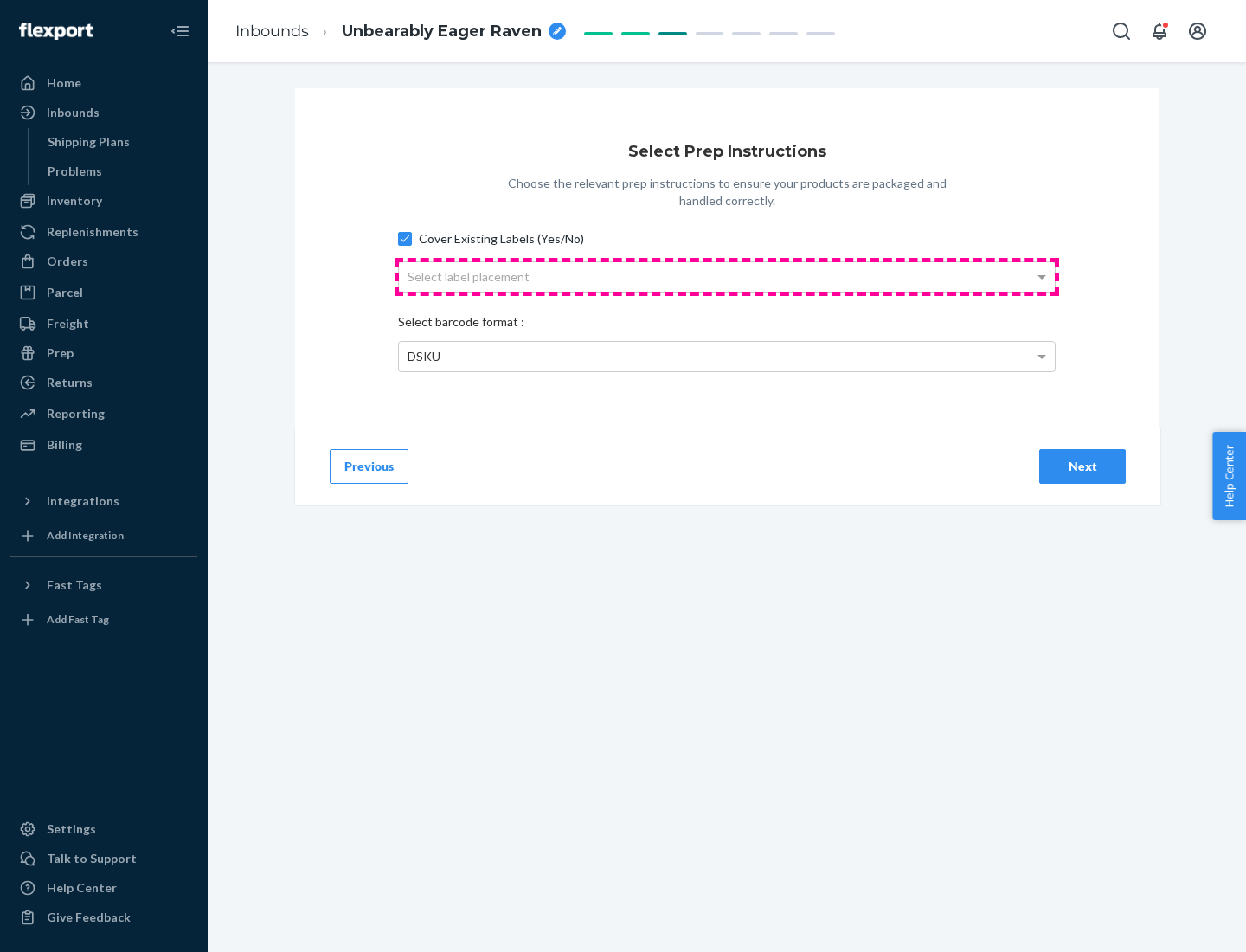
click at [727, 276] on div "Select label placement" at bounding box center [727, 276] width 656 height 29
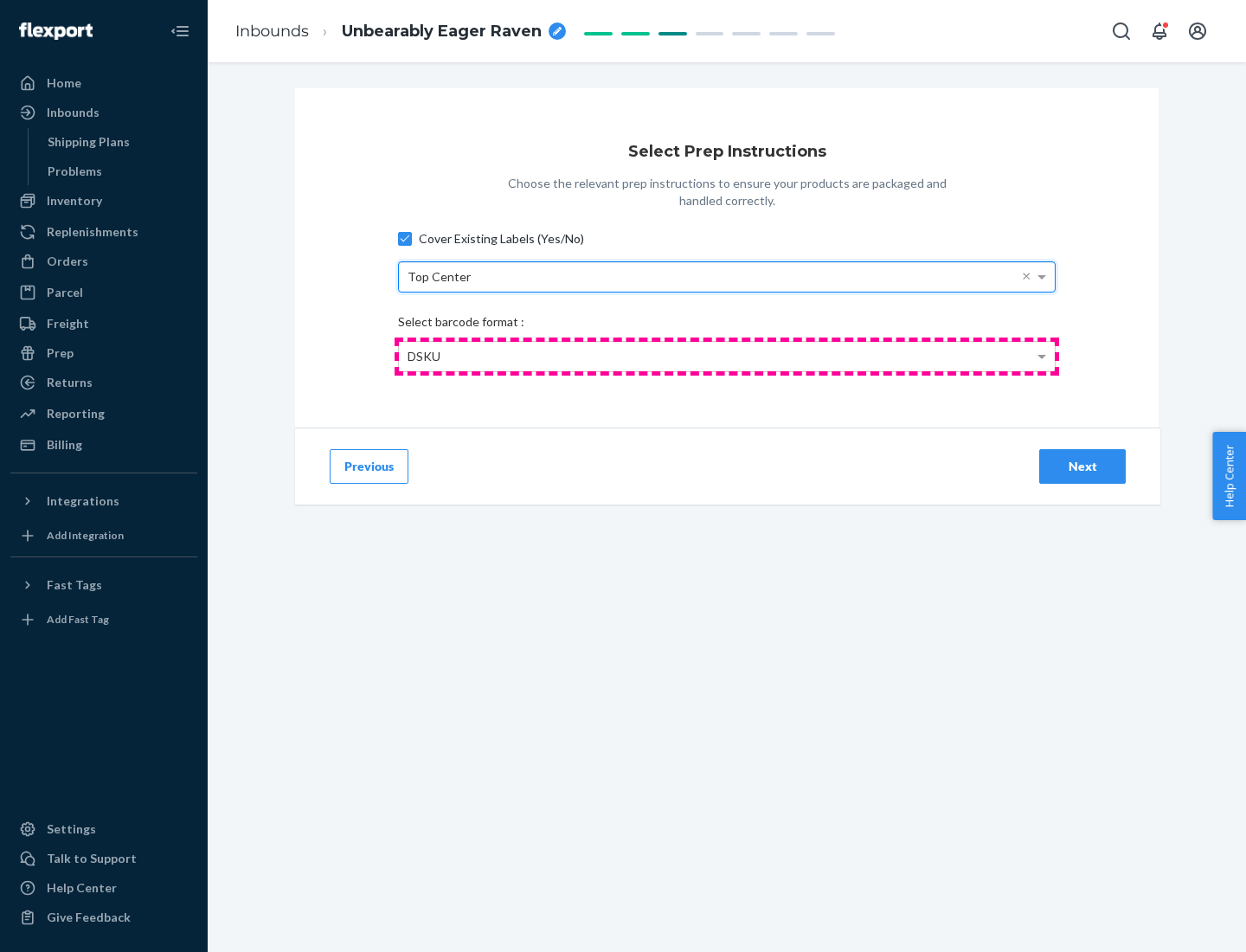
click at [727, 355] on div "DSKU" at bounding box center [727, 356] width 656 height 29
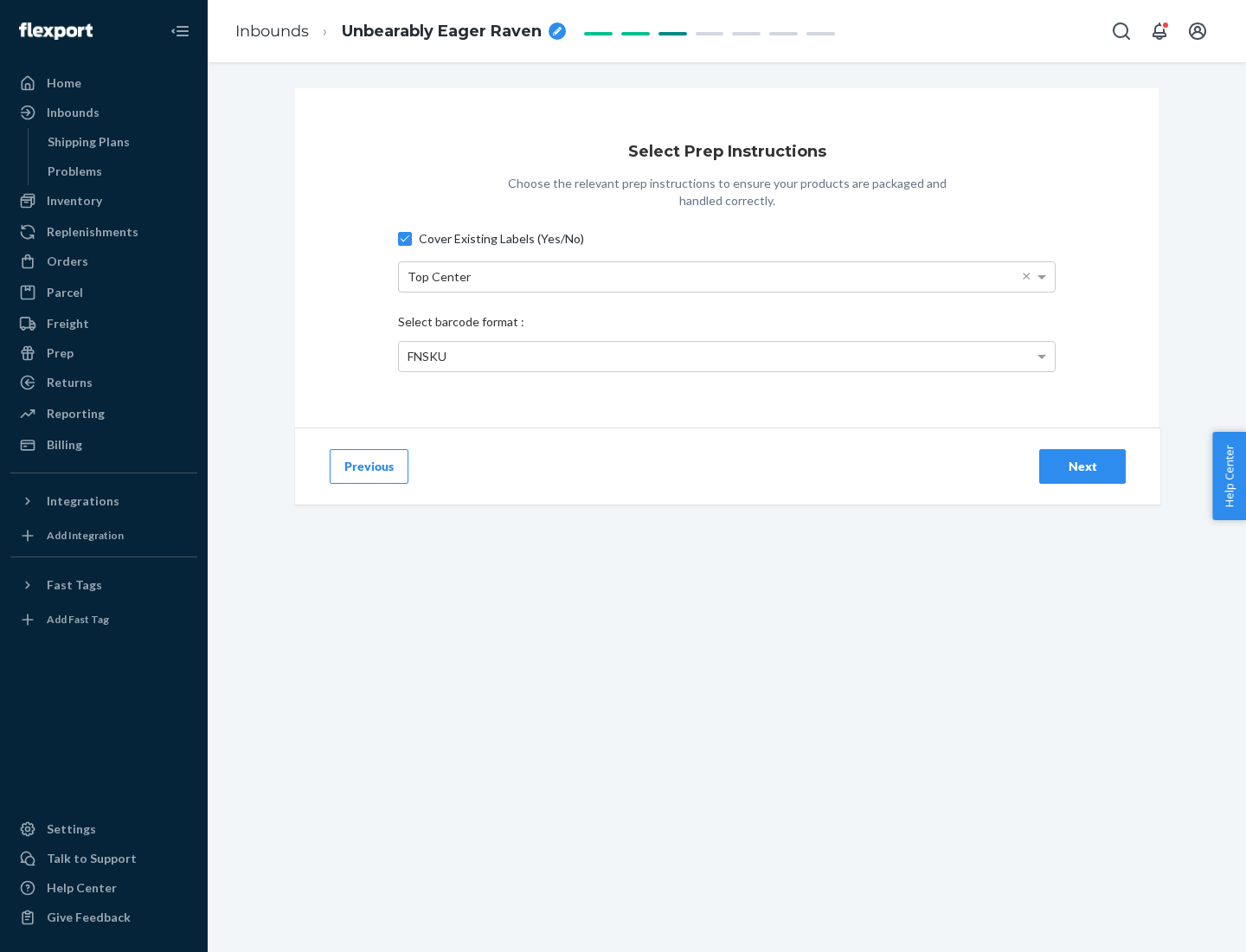
click at [1083, 466] on div "Next" at bounding box center [1082, 467] width 57 height 17
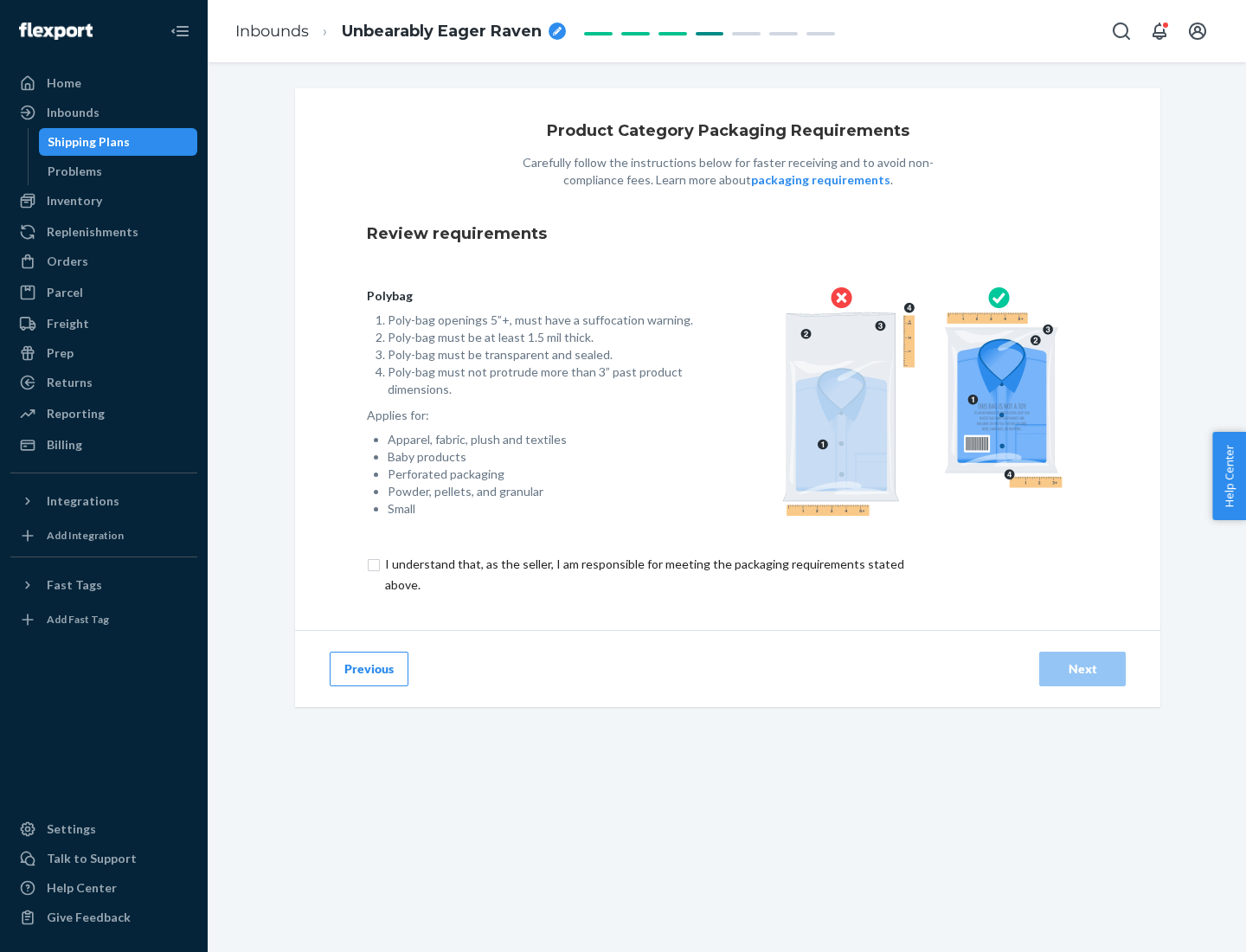
click at [643, 574] on input "checkbox" at bounding box center [654, 575] width 576 height 41
checkbox input "true"
click at [1083, 668] on div "Next" at bounding box center [1082, 669] width 57 height 17
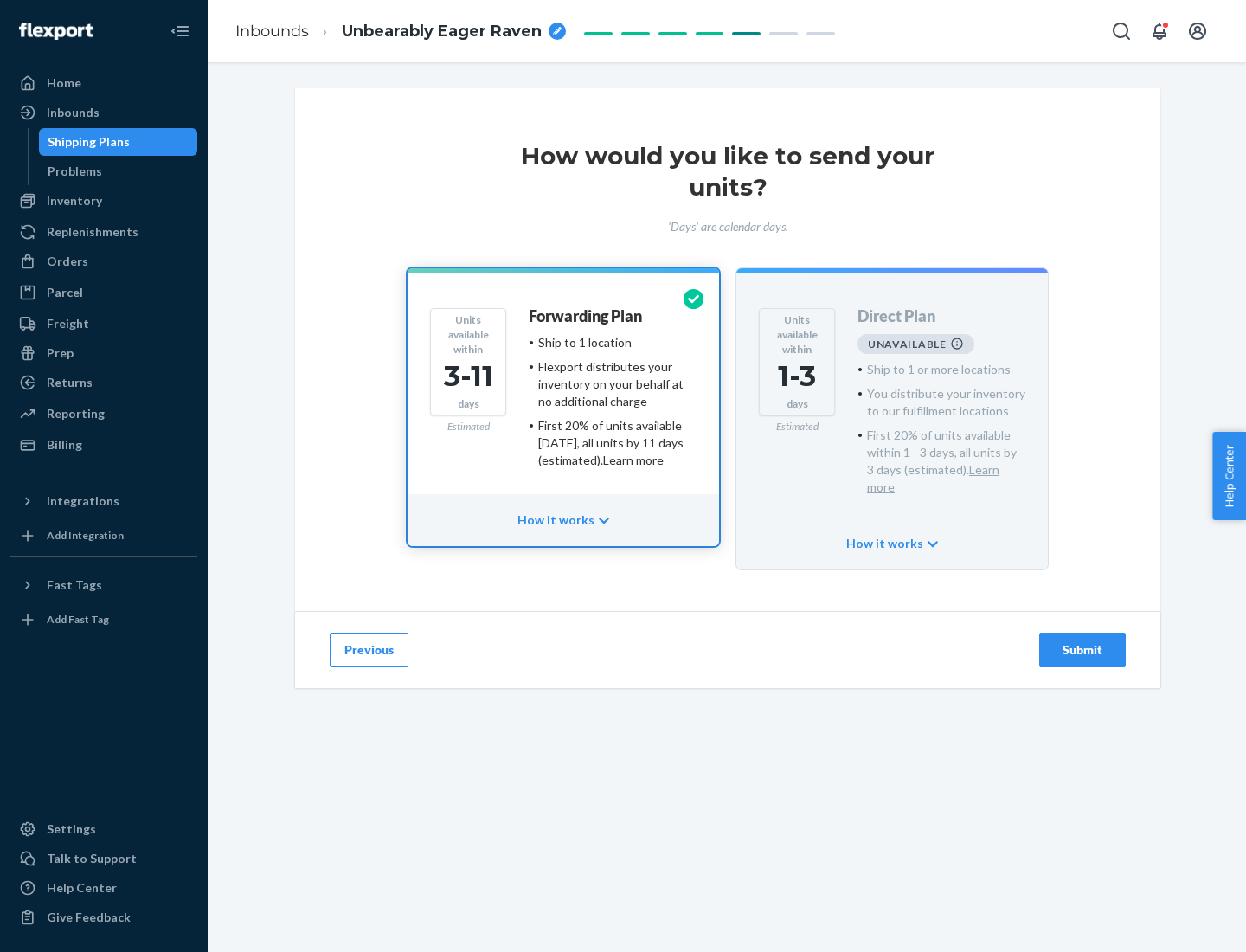
click at [587, 316] on h4 "Forwarding Plan" at bounding box center [585, 317] width 113 height 17
click at [1083, 641] on div "Submit" at bounding box center [1082, 649] width 57 height 17
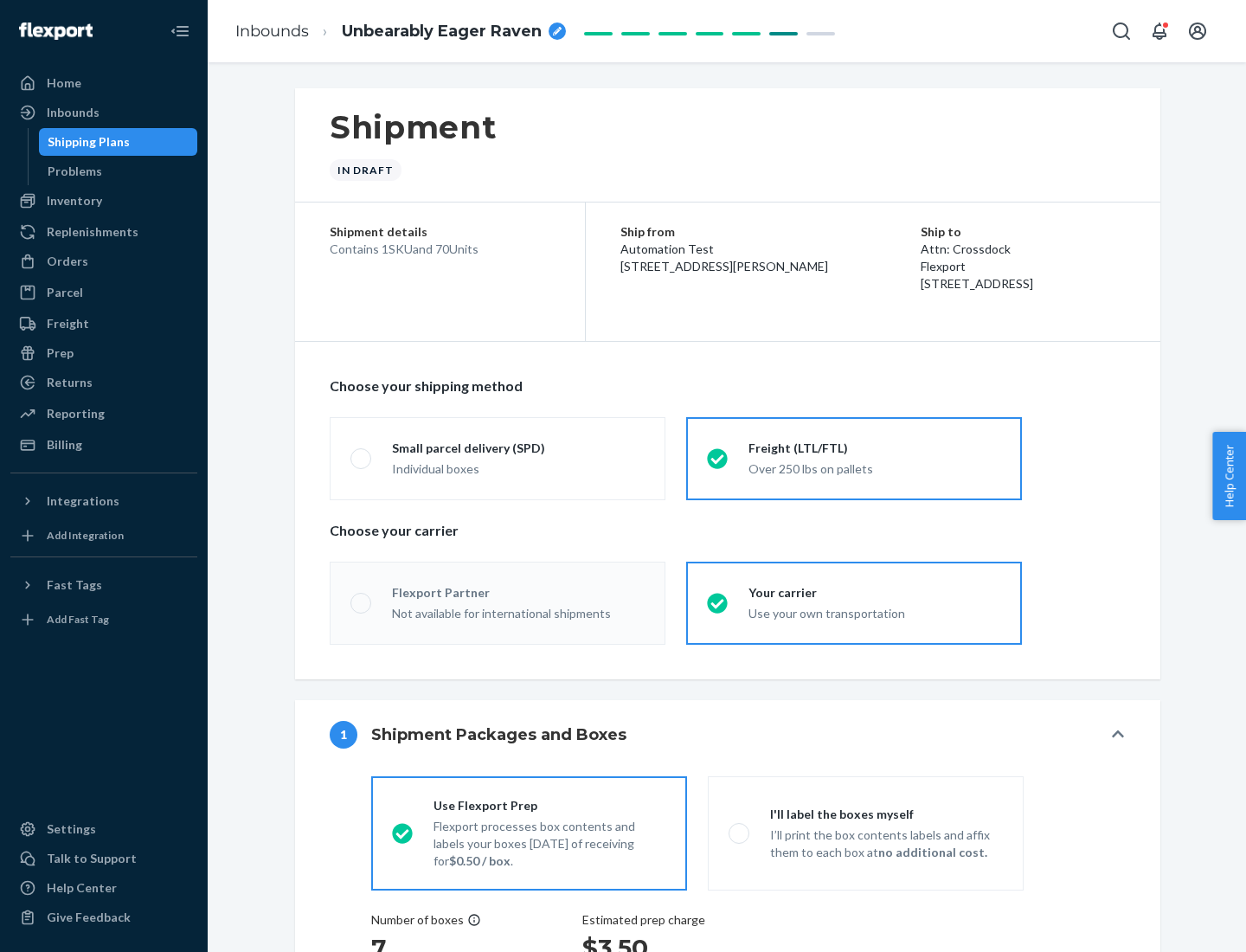
radio input "true"
radio input "false"
radio input "true"
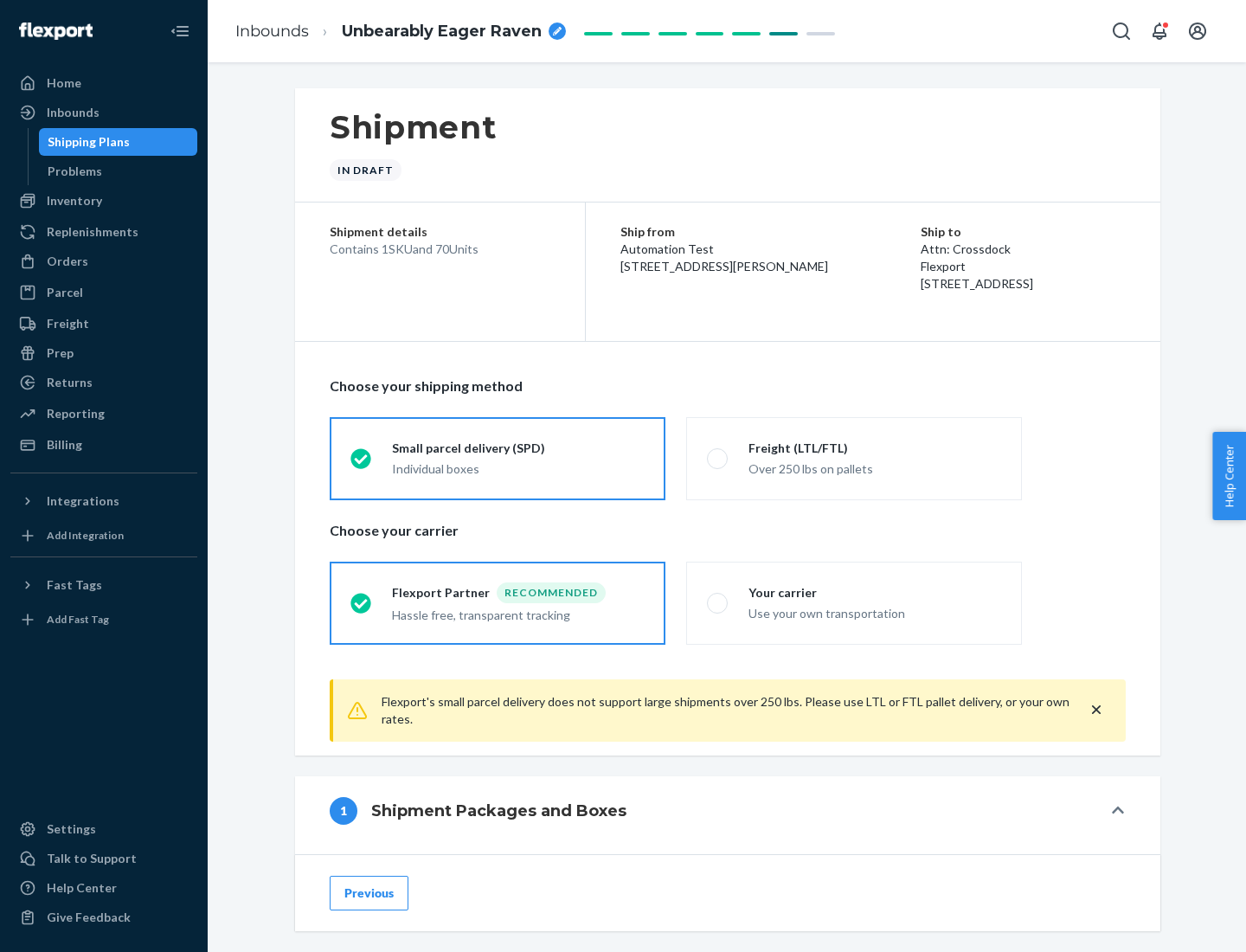
click at [518, 467] on div "Individual boxes" at bounding box center [518, 469] width 253 height 17
click at [362, 464] on input "Small parcel delivery (SPD) Individual boxes" at bounding box center [356, 458] width 11 height 11
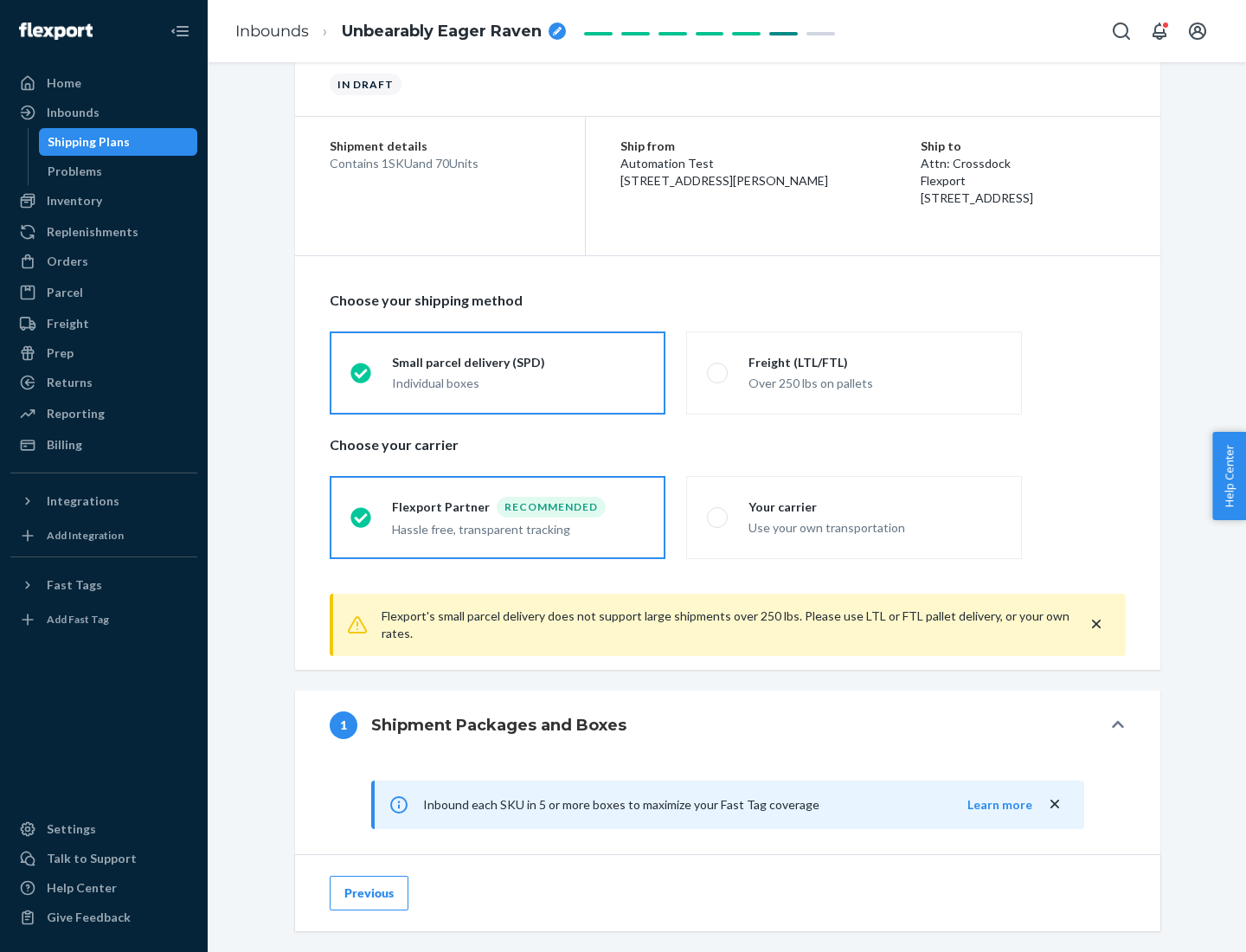
click at [875, 506] on div "Your carrier" at bounding box center [875, 507] width 253 height 17
click at [718, 512] on input "Your carrier Use your own transportation" at bounding box center [713, 517] width 11 height 11
radio input "true"
radio input "false"
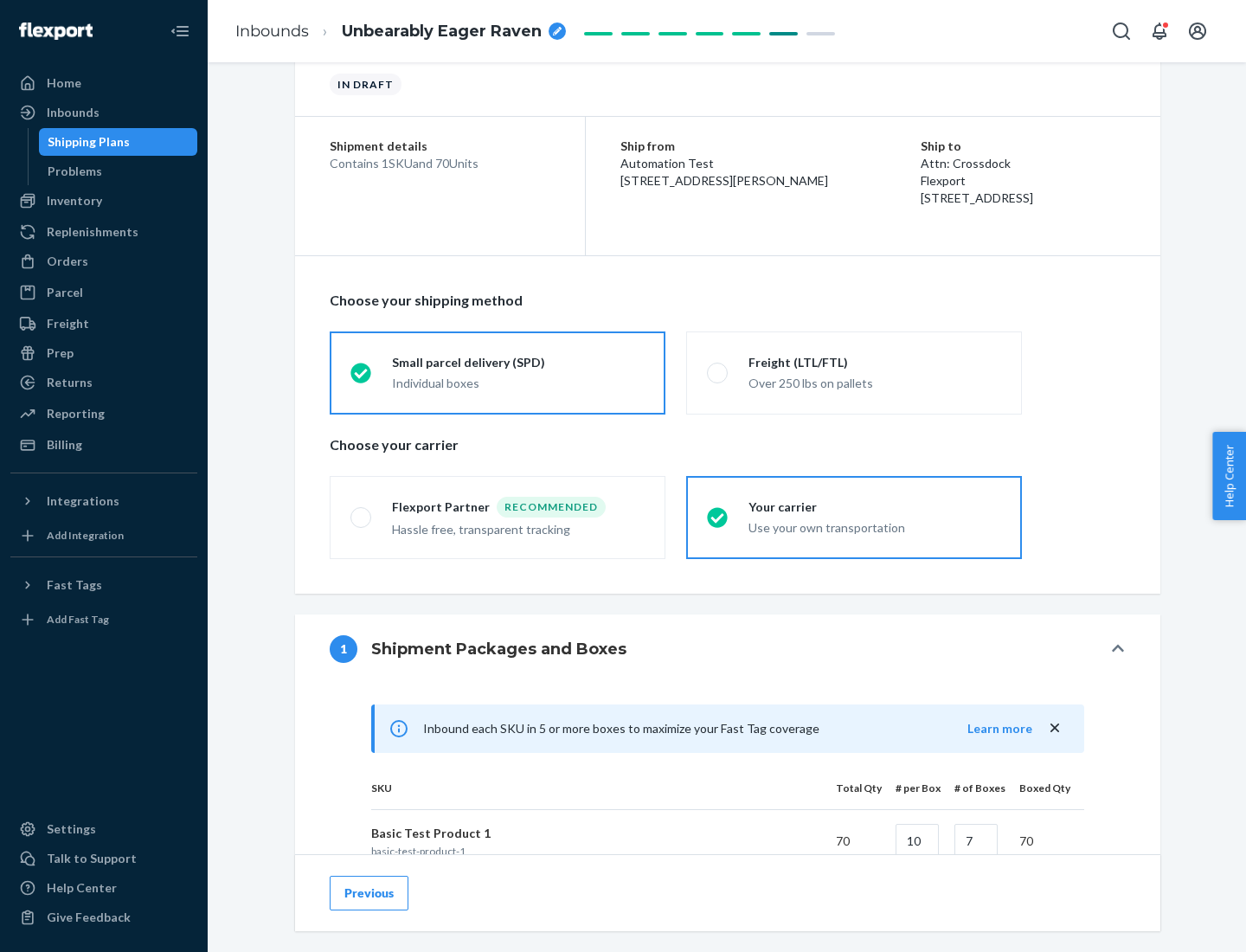
scroll to position [419, 0]
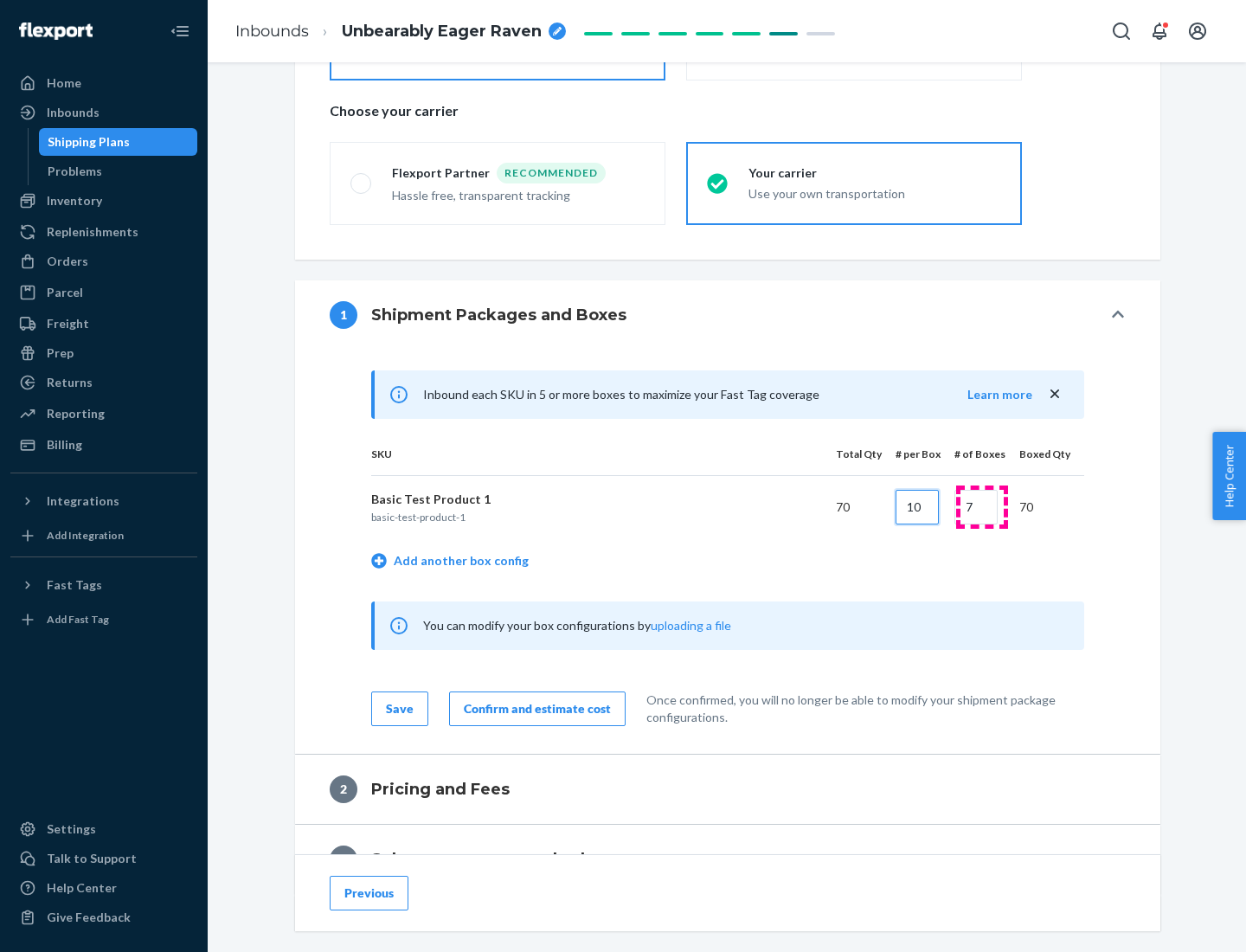
type input "10"
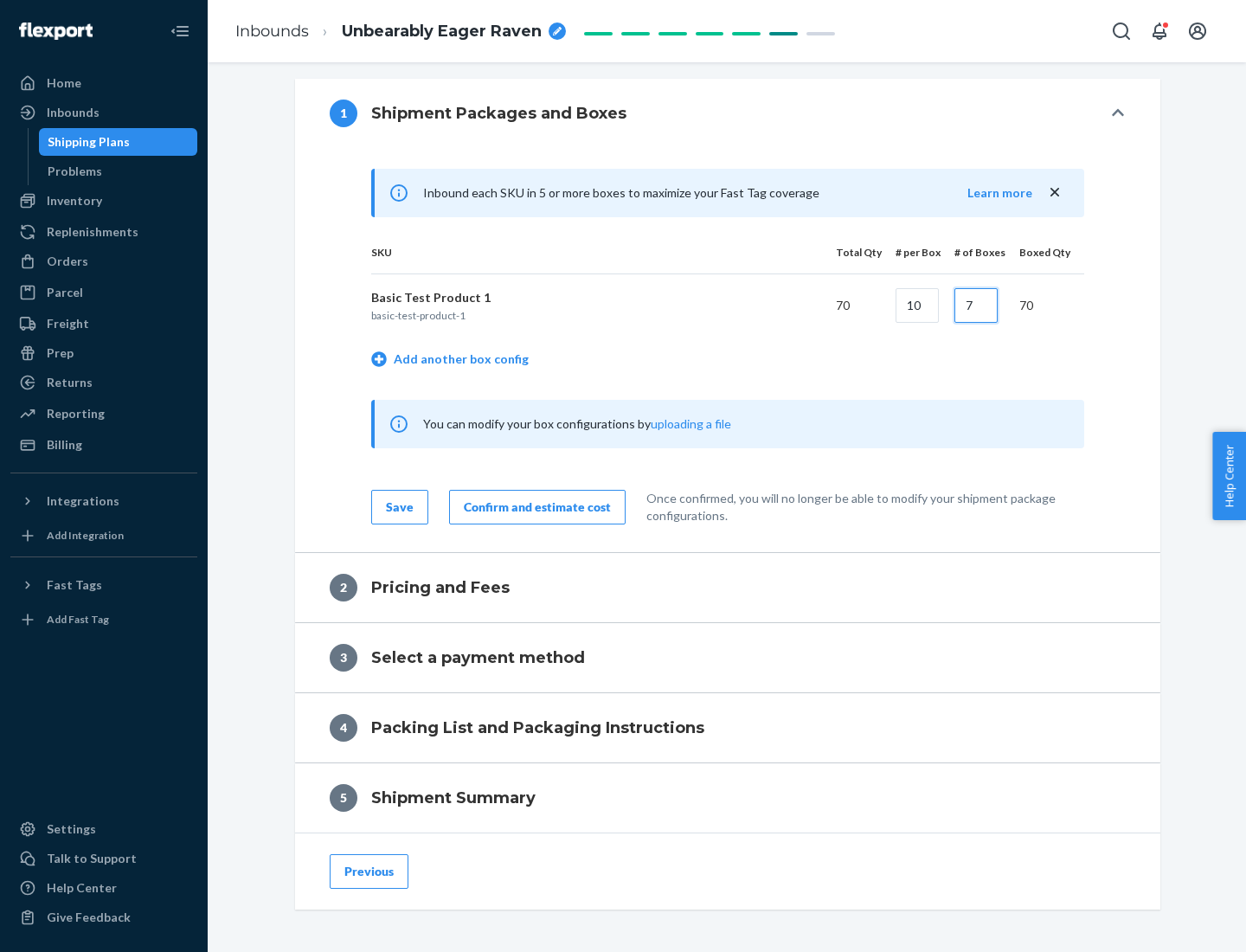
type input "7"
click at [534, 506] on div "Confirm and estimate cost" at bounding box center [537, 507] width 147 height 17
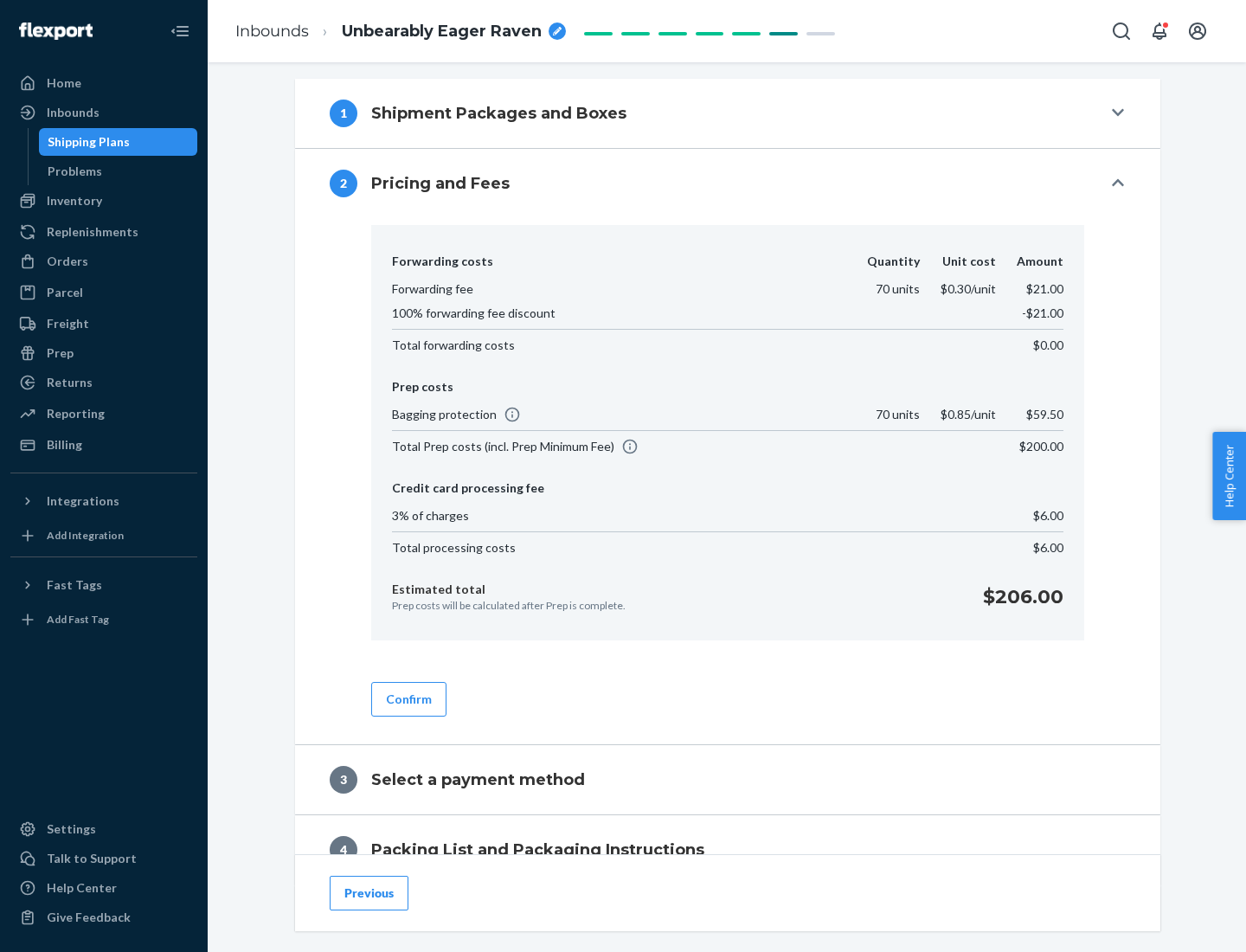
scroll to position [704, 0]
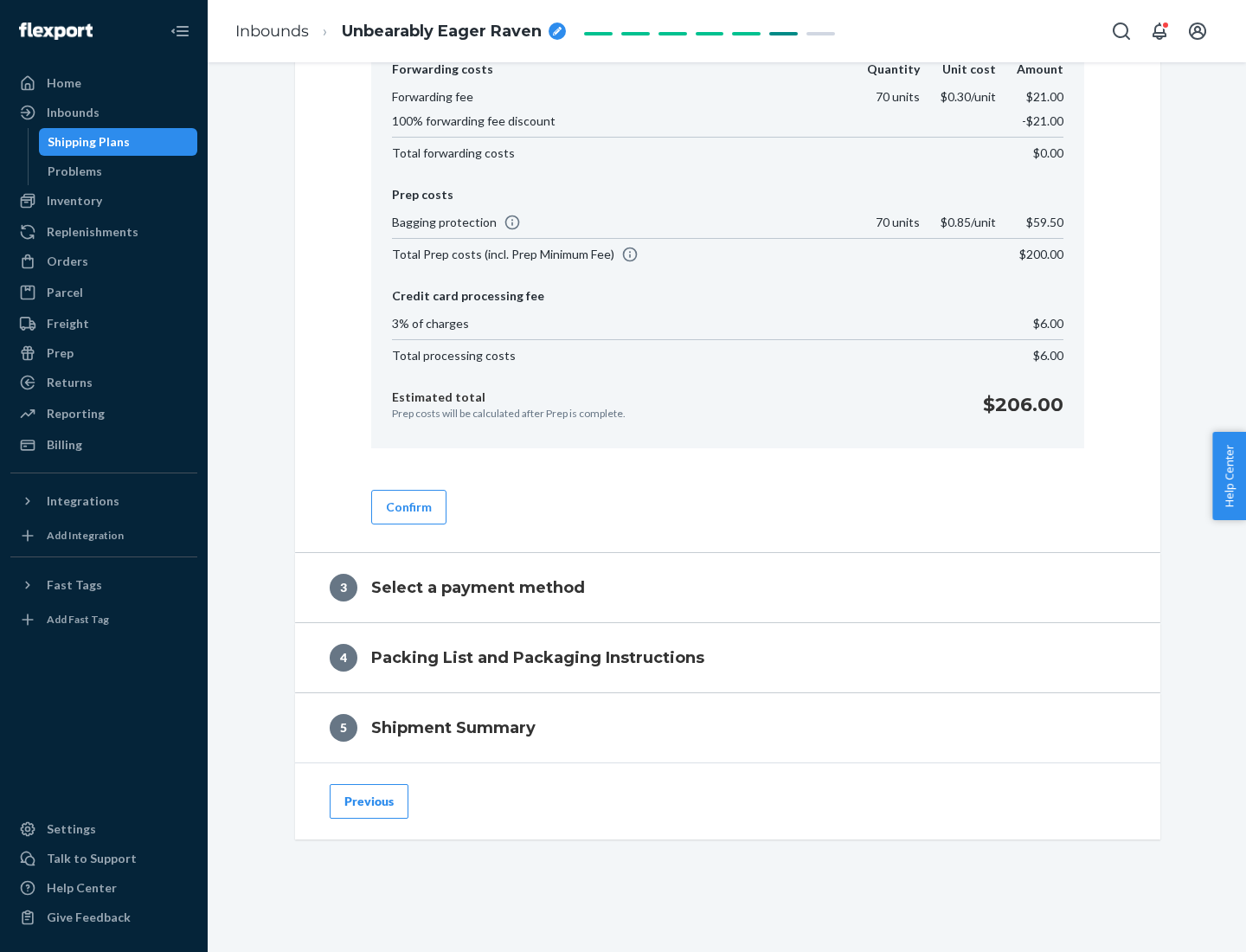
click at [407, 506] on button "Confirm" at bounding box center [409, 507] width 75 height 35
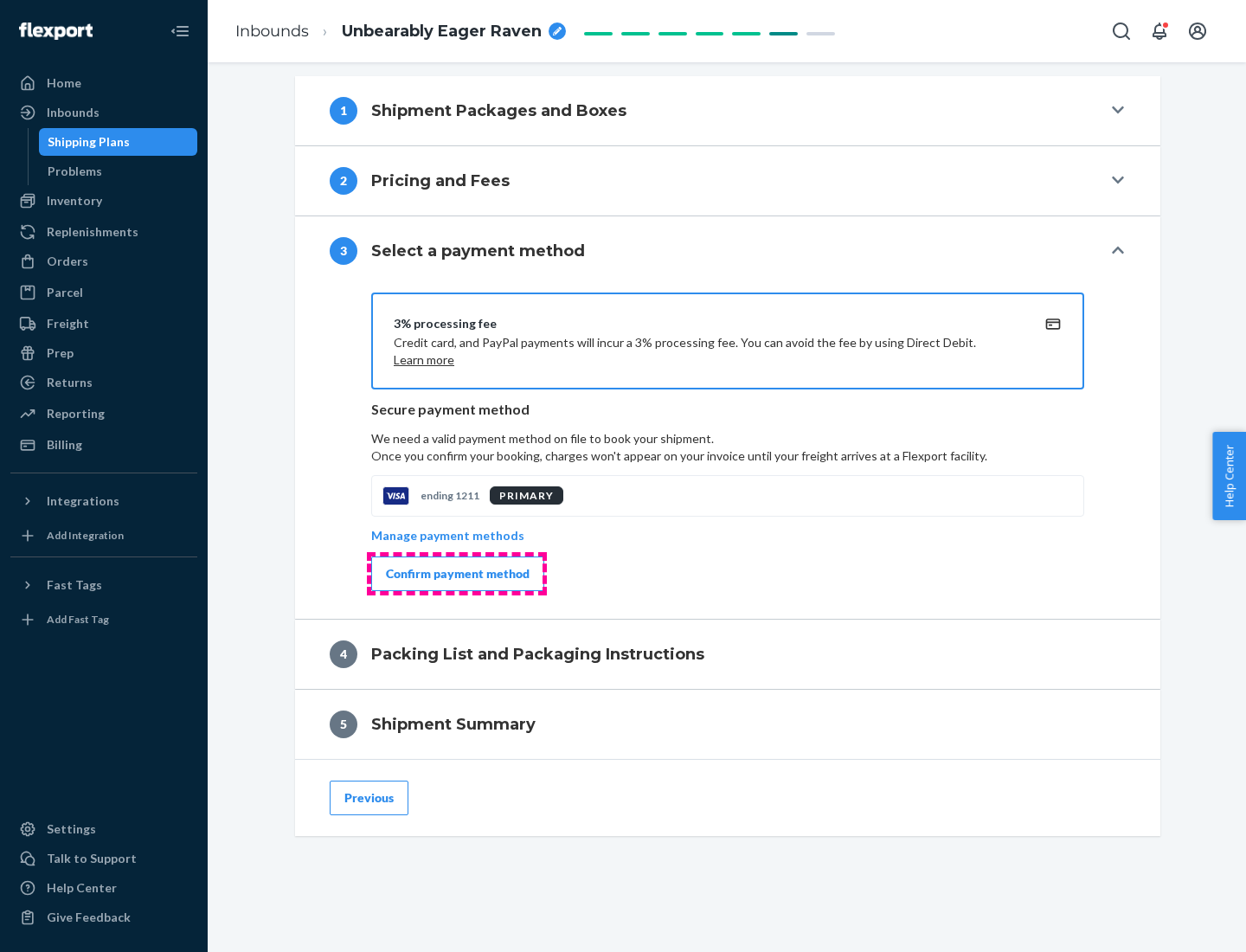
click at [456, 574] on div "Confirm payment method" at bounding box center [458, 574] width 143 height 17
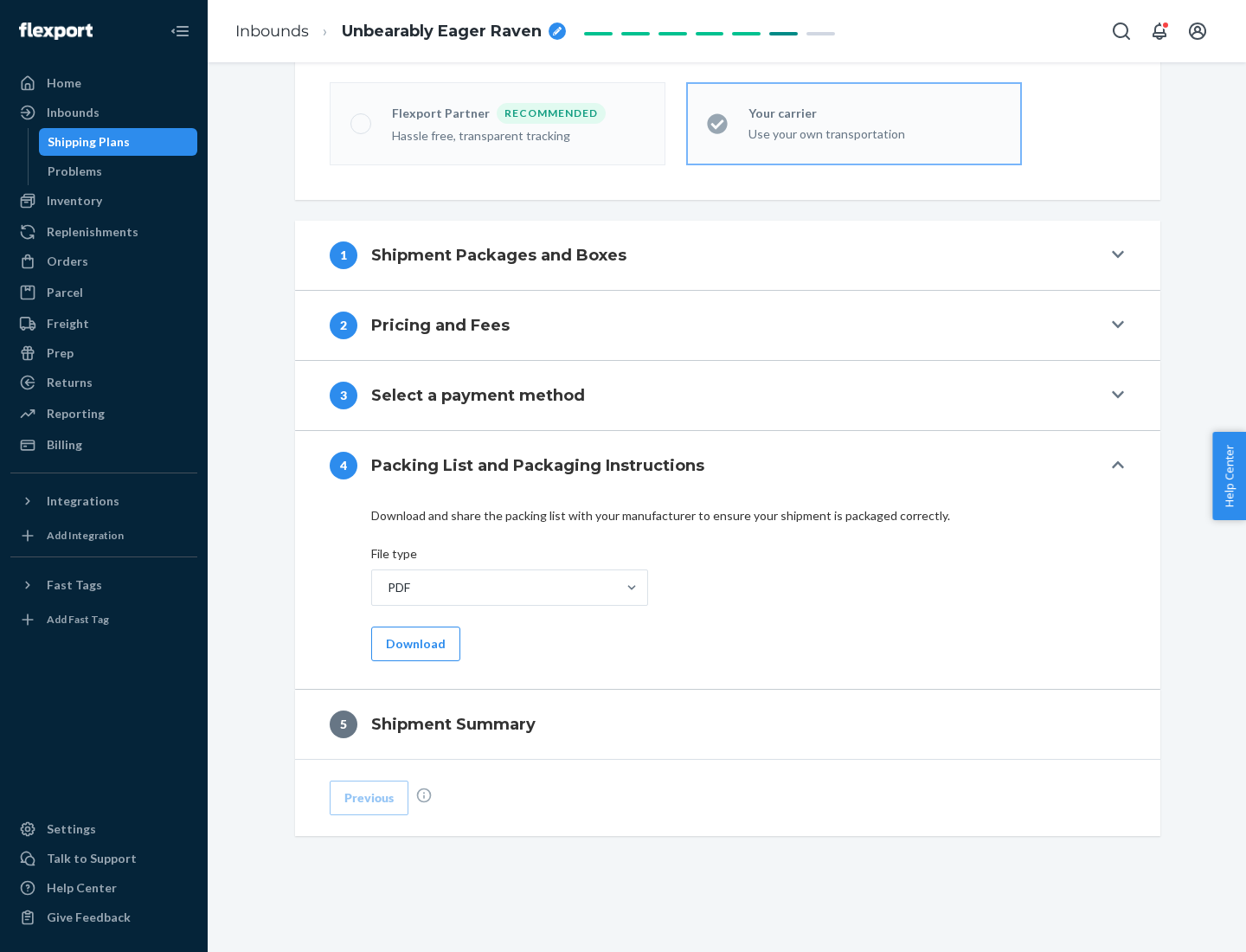
scroll to position [480, 0]
click at [414, 643] on button "Download" at bounding box center [416, 644] width 90 height 35
